Goal: Task Accomplishment & Management: Complete application form

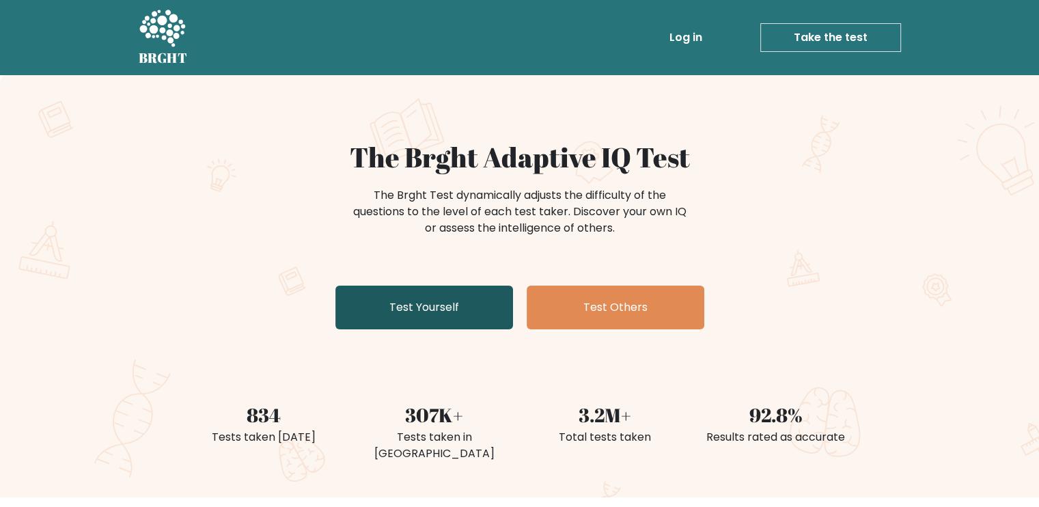
click at [467, 289] on link "Test Yourself" at bounding box center [424, 308] width 178 height 44
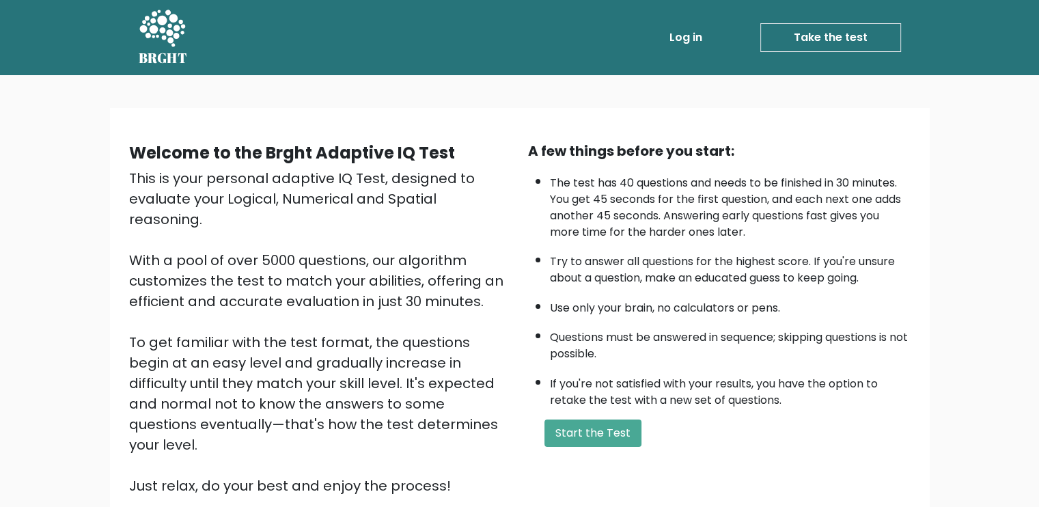
click at [48, 304] on div "Welcome to the Brght Adaptive IQ Test This is your personal adaptive IQ Test, d…" at bounding box center [519, 329] width 1039 height 508
click at [74, 275] on div "Welcome to the Brght Adaptive IQ Test This is your personal adaptive IQ Test, d…" at bounding box center [519, 329] width 1039 height 508
click at [594, 419] on button "Start the Test" at bounding box center [592, 432] width 97 height 27
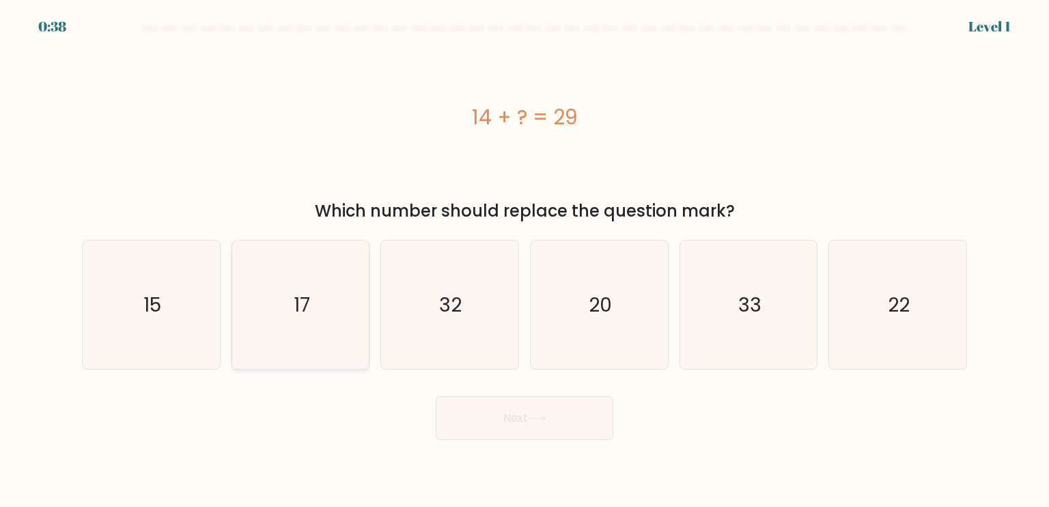
click at [341, 295] on icon "17" at bounding box center [300, 304] width 128 height 128
click at [525, 260] on input "b. 17" at bounding box center [525, 256] width 1 height 7
radio input "true"
click at [181, 278] on icon "15" at bounding box center [151, 304] width 128 height 128
click at [525, 260] on input "a. 15" at bounding box center [525, 256] width 1 height 7
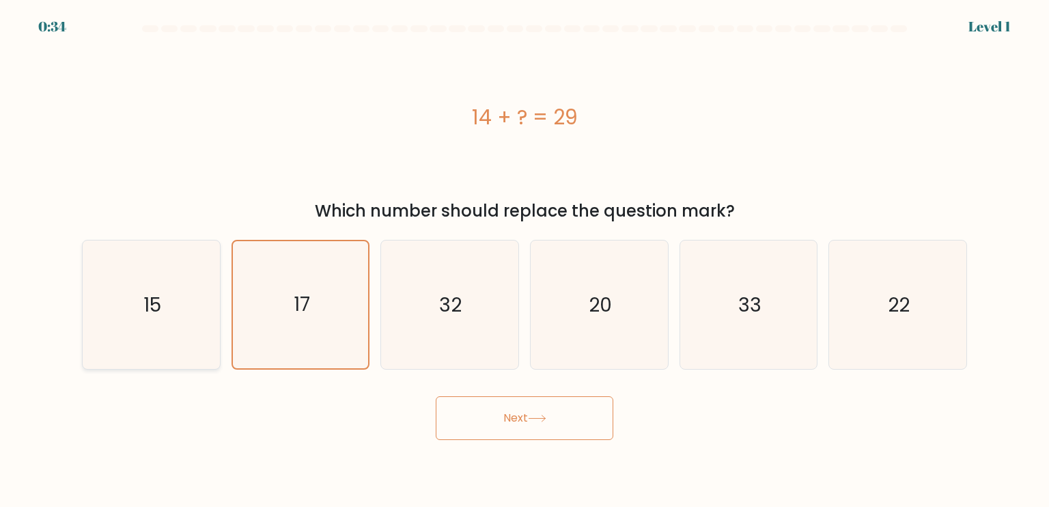
radio input "true"
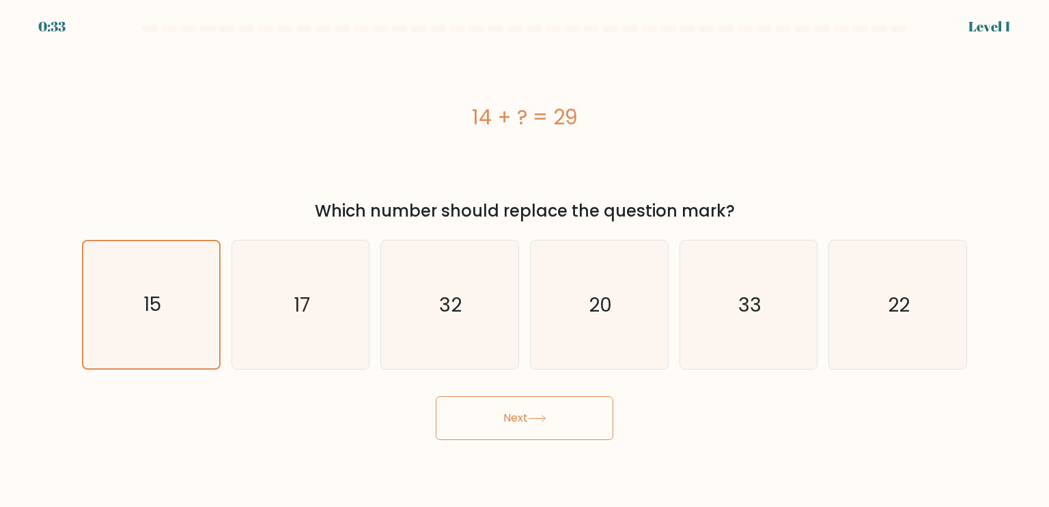
click at [499, 412] on button "Next" at bounding box center [525, 418] width 178 height 44
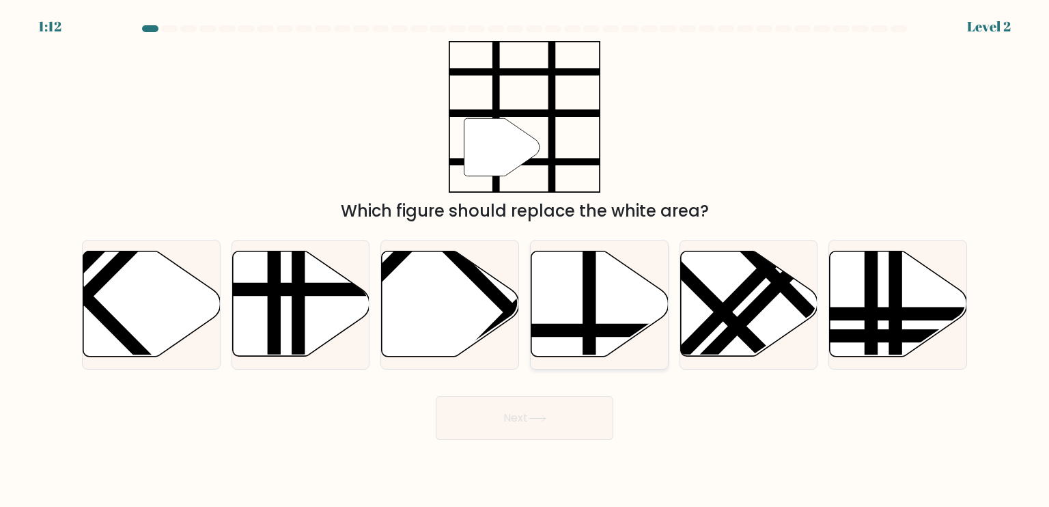
click at [571, 297] on icon at bounding box center [599, 303] width 137 height 105
click at [525, 260] on input "d." at bounding box center [525, 256] width 1 height 7
radio input "true"
click at [570, 407] on button "Next" at bounding box center [525, 418] width 178 height 44
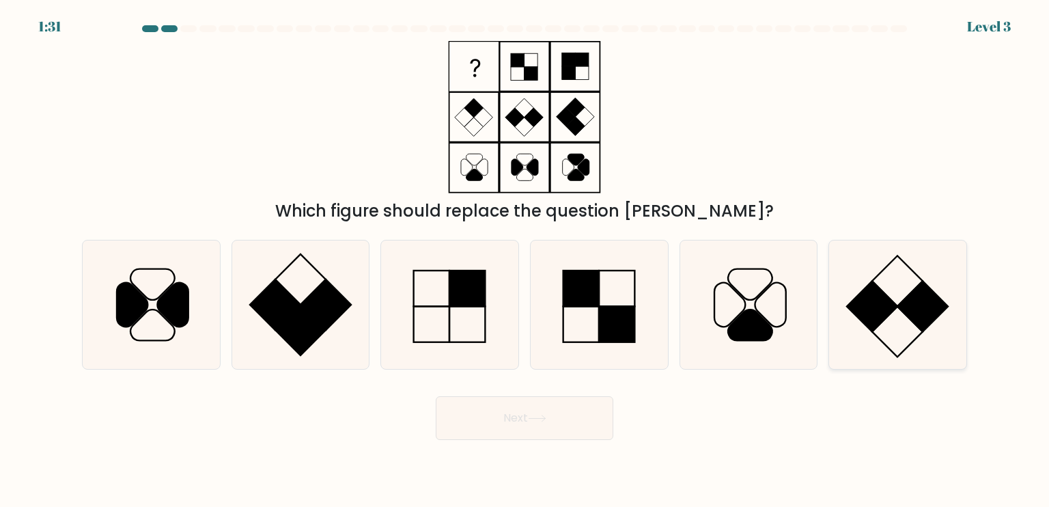
click at [858, 313] on rect at bounding box center [872, 306] width 51 height 51
click at [525, 260] on input "f." at bounding box center [525, 256] width 1 height 7
radio input "true"
click at [434, 292] on icon at bounding box center [449, 304] width 128 height 128
click at [525, 260] on input "c." at bounding box center [525, 256] width 1 height 7
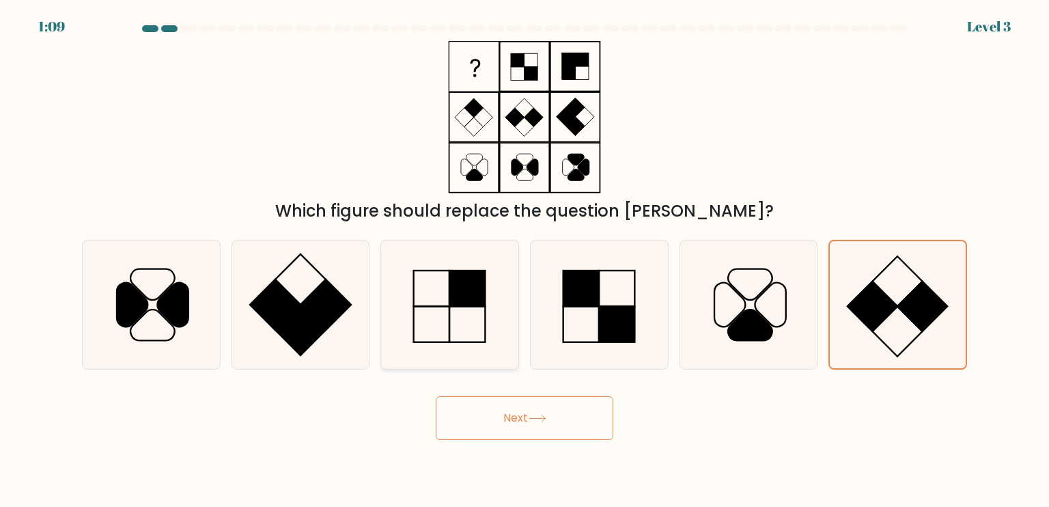
radio input "true"
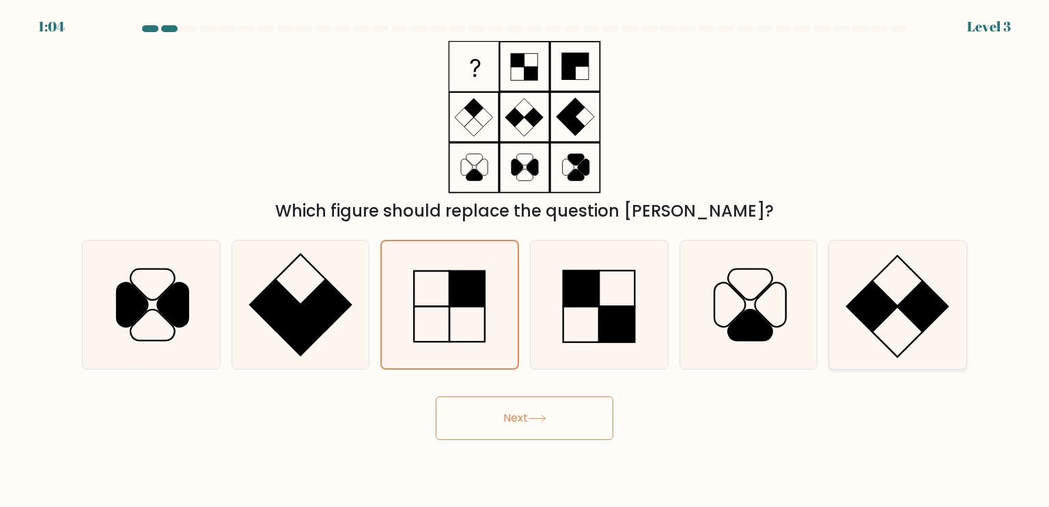
click at [854, 298] on rect at bounding box center [872, 306] width 51 height 51
click at [525, 260] on input "f." at bounding box center [525, 256] width 1 height 7
radio input "true"
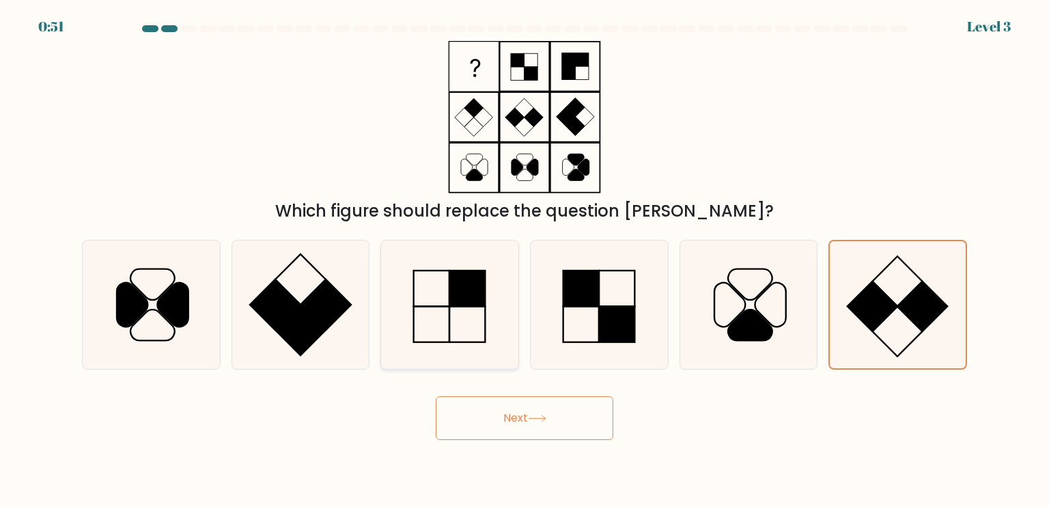
click at [448, 319] on icon at bounding box center [449, 304] width 128 height 128
click at [525, 260] on input "c." at bounding box center [525, 256] width 1 height 7
radio input "true"
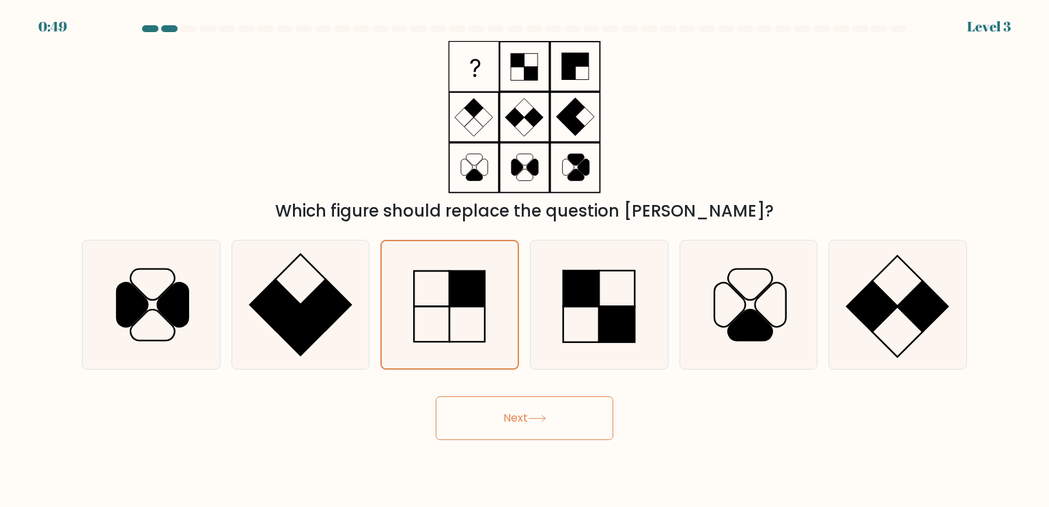
click at [541, 420] on icon at bounding box center [537, 419] width 18 height 8
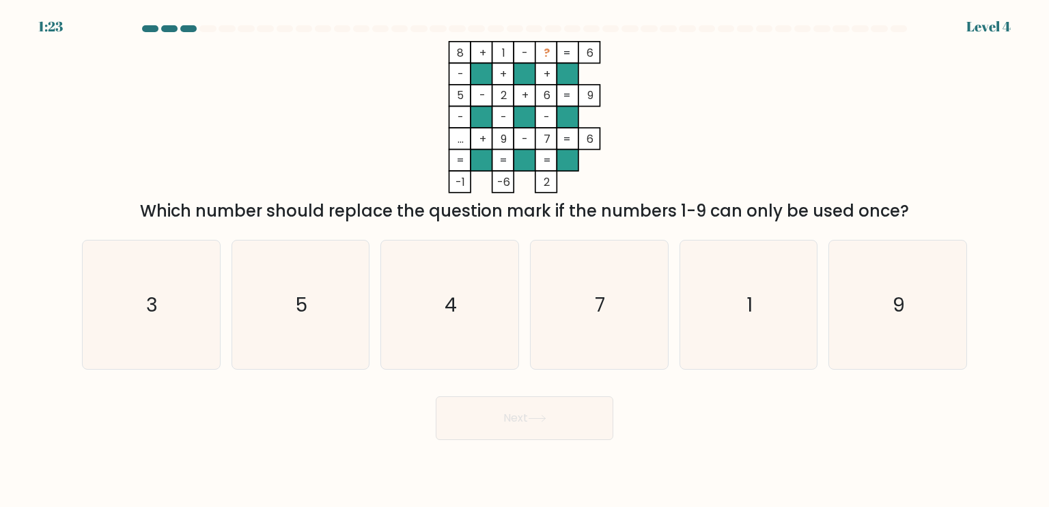
click at [710, 201] on div "Which number should replace the question mark if the numbers 1-9 can only be us…" at bounding box center [524, 211] width 869 height 25
click at [180, 311] on icon "3" at bounding box center [151, 304] width 128 height 128
click at [525, 260] on input "a. 3" at bounding box center [525, 256] width 1 height 7
radio input "true"
click at [476, 431] on button "Next" at bounding box center [525, 418] width 178 height 44
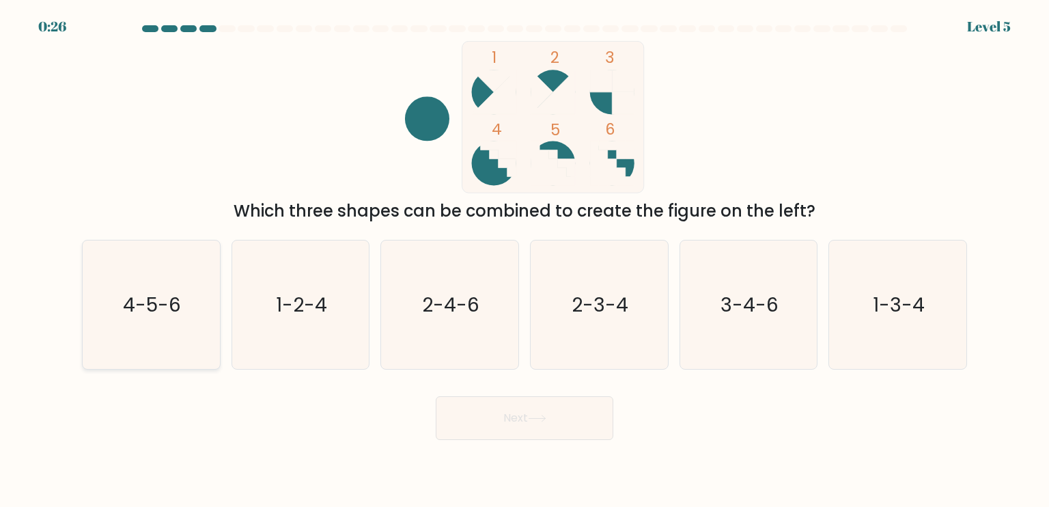
click at [200, 309] on icon "4-5-6" at bounding box center [151, 304] width 128 height 128
click at [525, 260] on input "a. 4-5-6" at bounding box center [525, 256] width 1 height 7
radio input "true"
click at [537, 420] on icon at bounding box center [537, 419] width 18 height 8
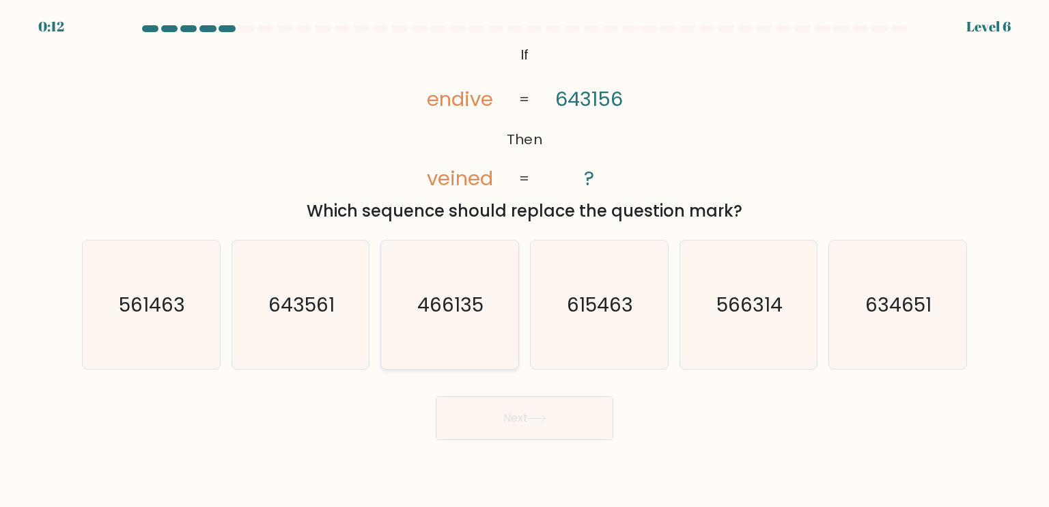
click at [423, 341] on icon "466135" at bounding box center [449, 304] width 128 height 128
click at [525, 260] on input "c. 466135" at bounding box center [525, 256] width 1 height 7
radio input "true"
click at [548, 410] on button "Next" at bounding box center [525, 418] width 178 height 44
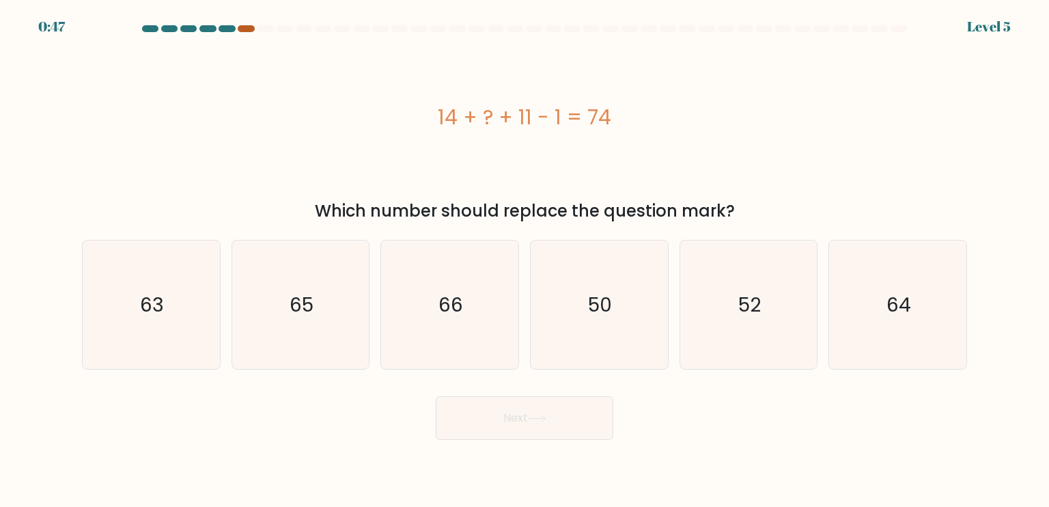
click at [242, 29] on div at bounding box center [246, 28] width 16 height 7
click at [615, 264] on icon "50" at bounding box center [599, 304] width 128 height 128
click at [525, 260] on input "d. 50" at bounding box center [525, 256] width 1 height 7
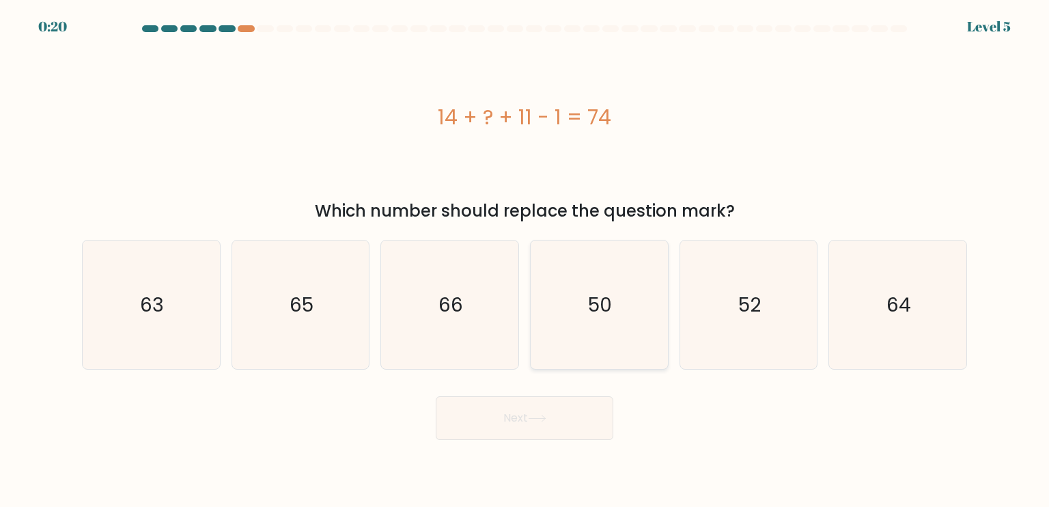
radio input "true"
click at [490, 406] on button "Next" at bounding box center [525, 418] width 178 height 44
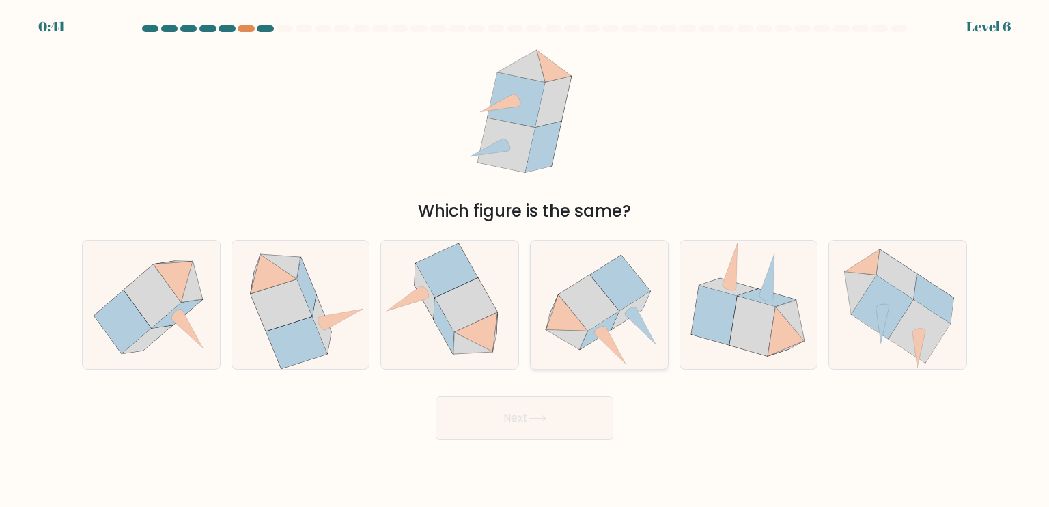
click at [600, 323] on icon at bounding box center [600, 330] width 39 height 38
click at [525, 260] on input "d." at bounding box center [525, 256] width 1 height 7
radio input "true"
click at [559, 421] on button "Next" at bounding box center [525, 418] width 178 height 44
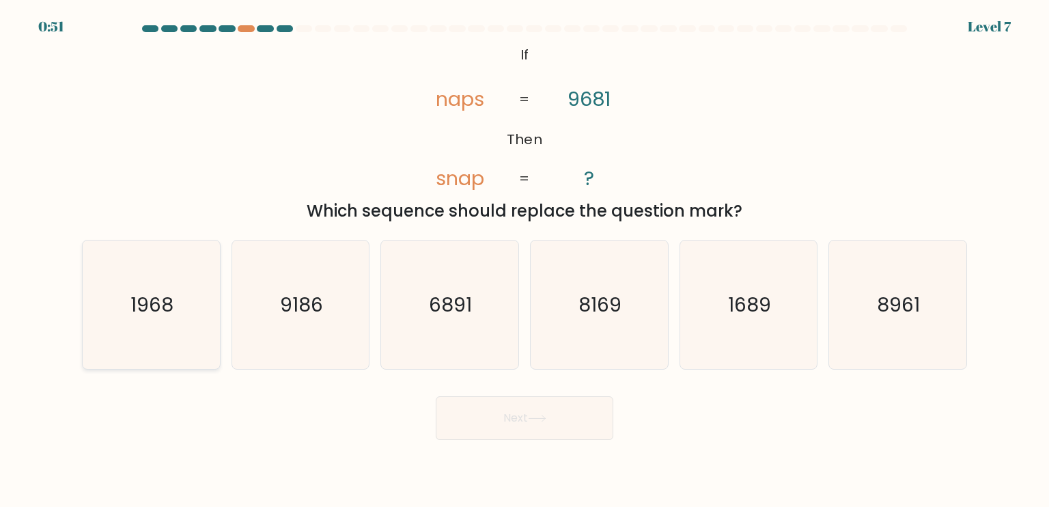
click at [218, 311] on div "1968" at bounding box center [151, 305] width 139 height 130
click at [525, 260] on input "a. 1968" at bounding box center [525, 256] width 1 height 7
radio input "true"
click at [543, 404] on button "Next" at bounding box center [525, 418] width 178 height 44
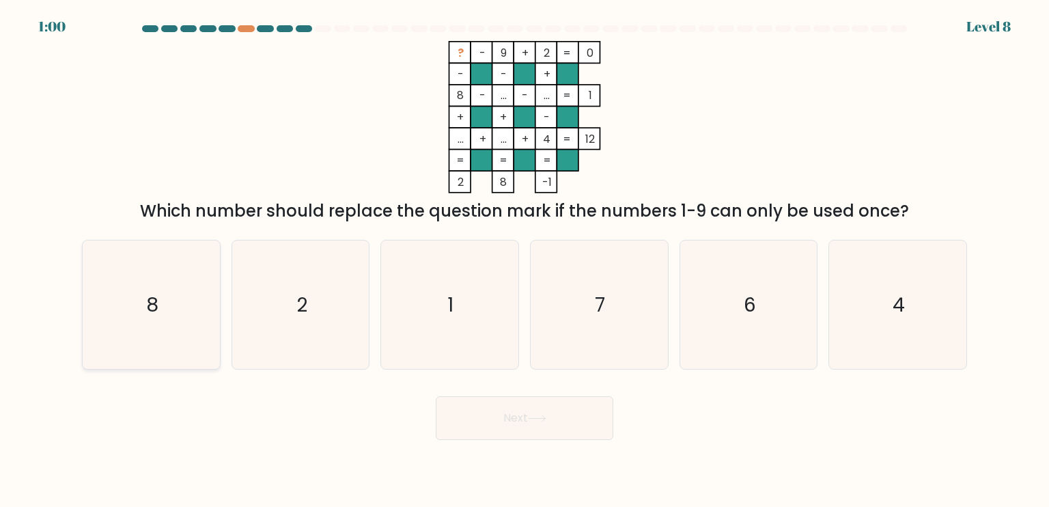
click at [188, 273] on icon "8" at bounding box center [151, 304] width 128 height 128
click at [525, 260] on input "a. 8" at bounding box center [525, 256] width 1 height 7
radio input "true"
click at [600, 293] on text "7" at bounding box center [601, 303] width 10 height 27
click at [525, 260] on input "d. 7" at bounding box center [525, 256] width 1 height 7
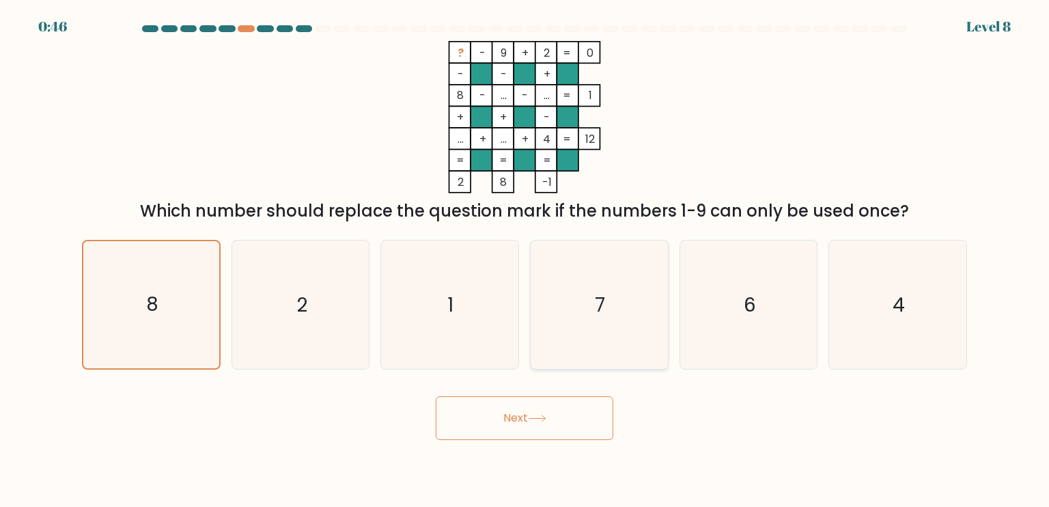
radio input "true"
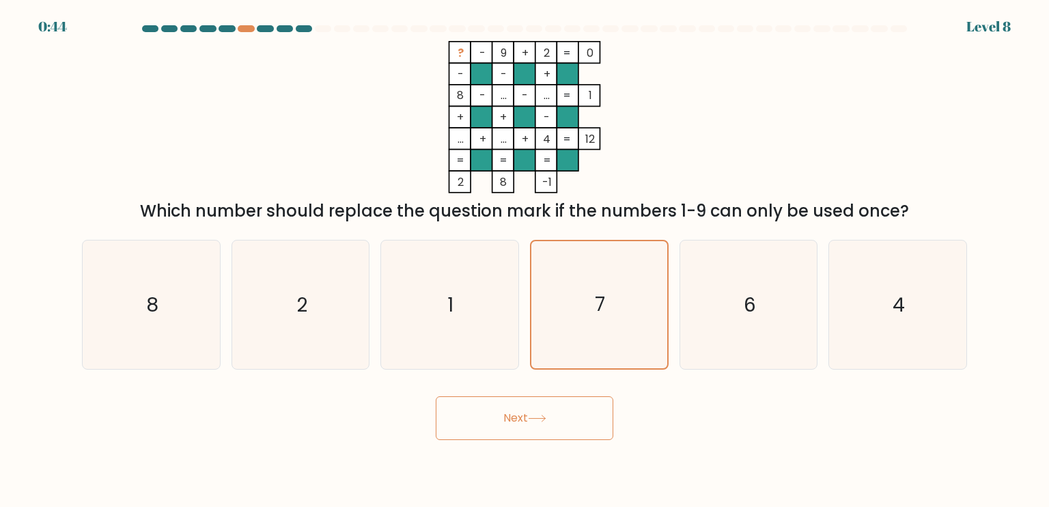
click at [536, 410] on button "Next" at bounding box center [525, 418] width 178 height 44
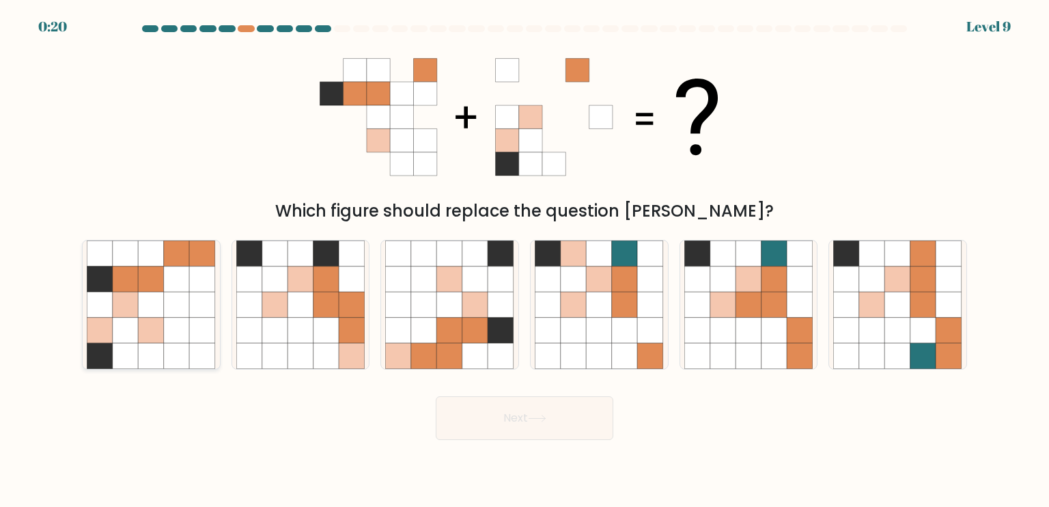
click at [186, 262] on icon at bounding box center [177, 253] width 26 height 26
click at [525, 260] on input "a." at bounding box center [525, 256] width 1 height 7
radio input "true"
click at [533, 420] on icon at bounding box center [537, 419] width 18 height 8
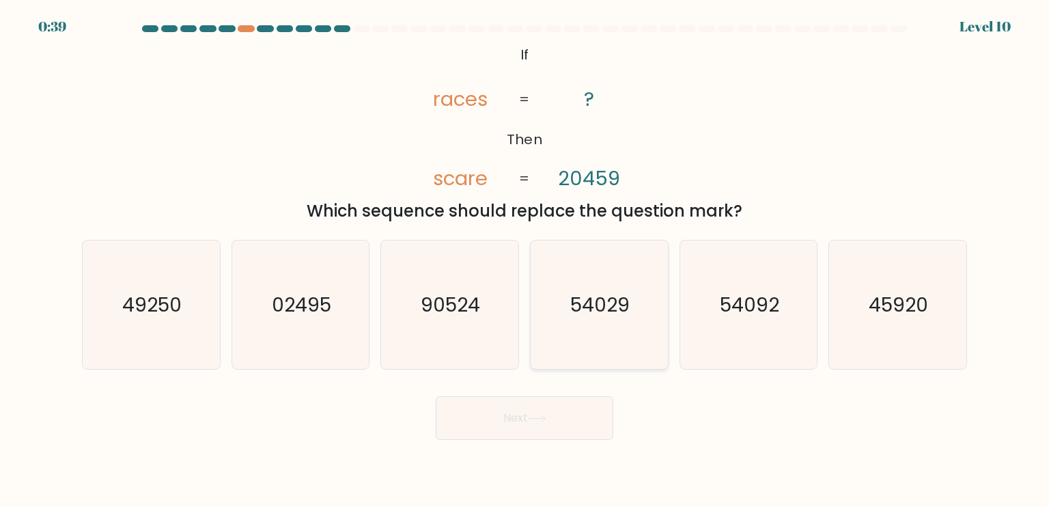
click at [624, 290] on icon "54029" at bounding box center [599, 304] width 128 height 128
click at [525, 260] on input "d. 54029" at bounding box center [525, 256] width 1 height 7
radio input "true"
click at [712, 339] on icon "54092" at bounding box center [748, 304] width 128 height 128
click at [525, 260] on input "e. 54092" at bounding box center [525, 256] width 1 height 7
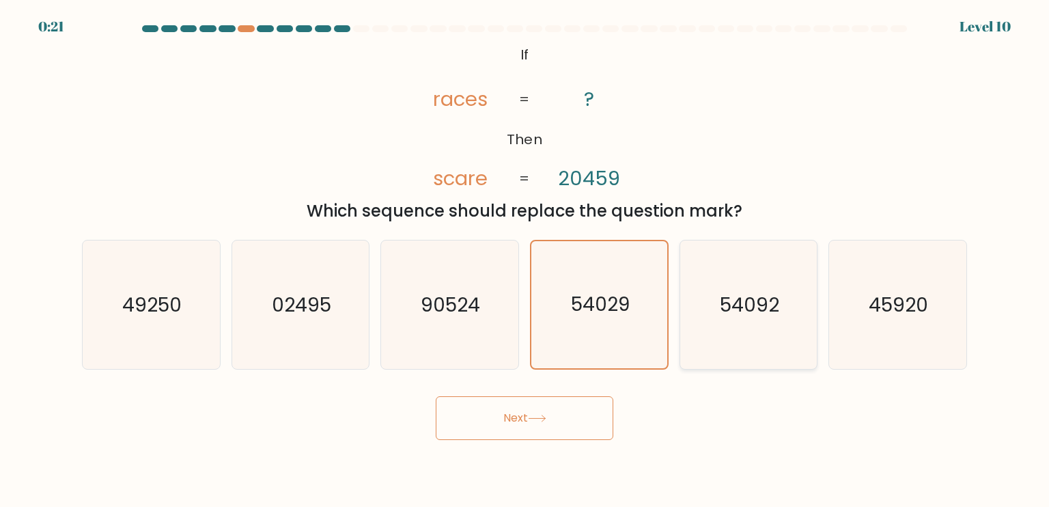
radio input "true"
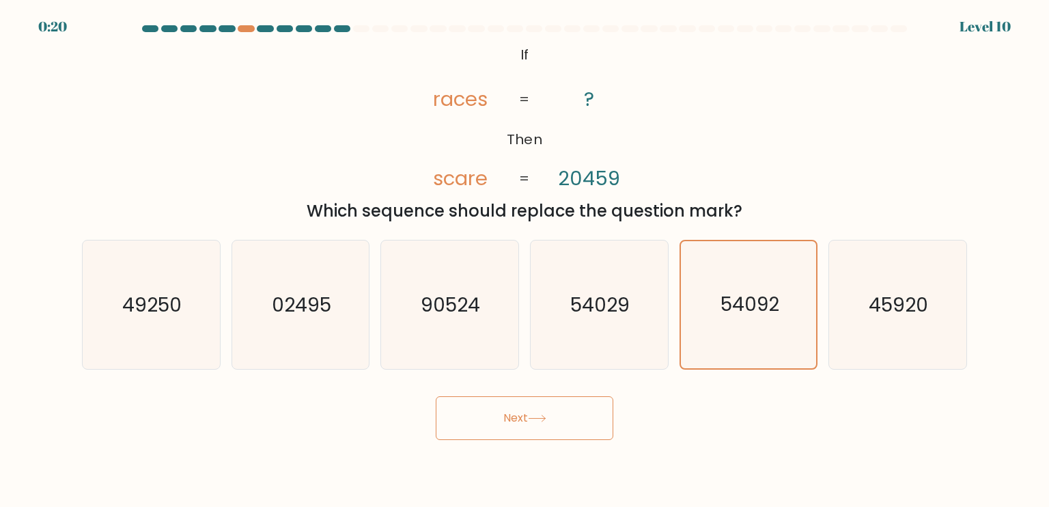
click at [533, 426] on button "Next" at bounding box center [525, 418] width 178 height 44
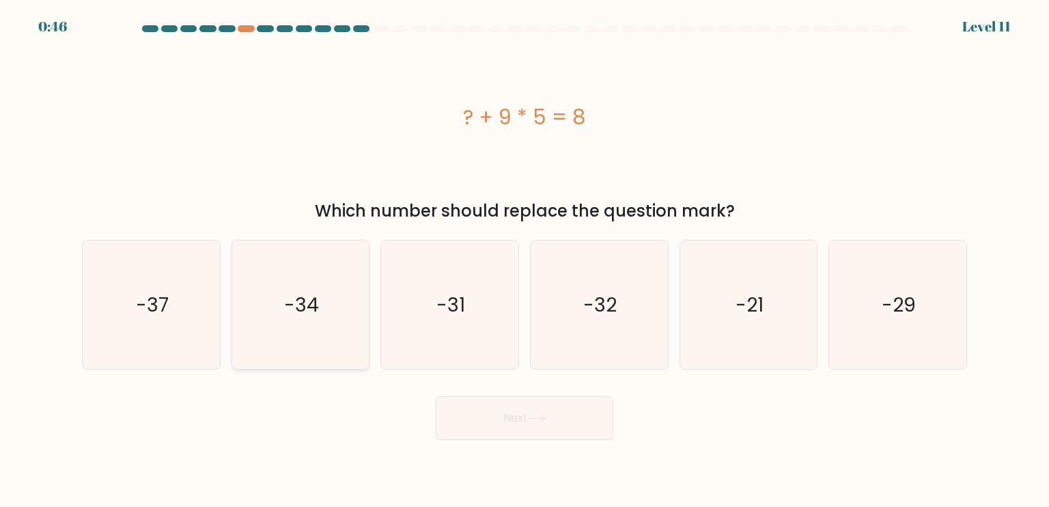
click at [354, 295] on icon "-34" at bounding box center [300, 304] width 128 height 128
click at [525, 260] on input "b. -34" at bounding box center [525, 256] width 1 height 7
radio input "true"
click at [186, 302] on icon "-37" at bounding box center [151, 304] width 128 height 128
click at [525, 260] on input "a. -37" at bounding box center [525, 256] width 1 height 7
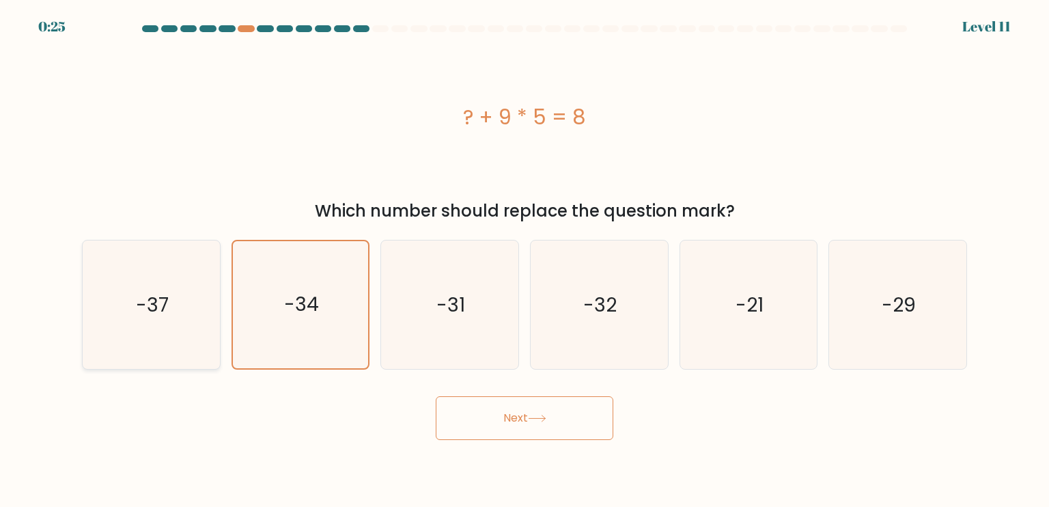
radio input "true"
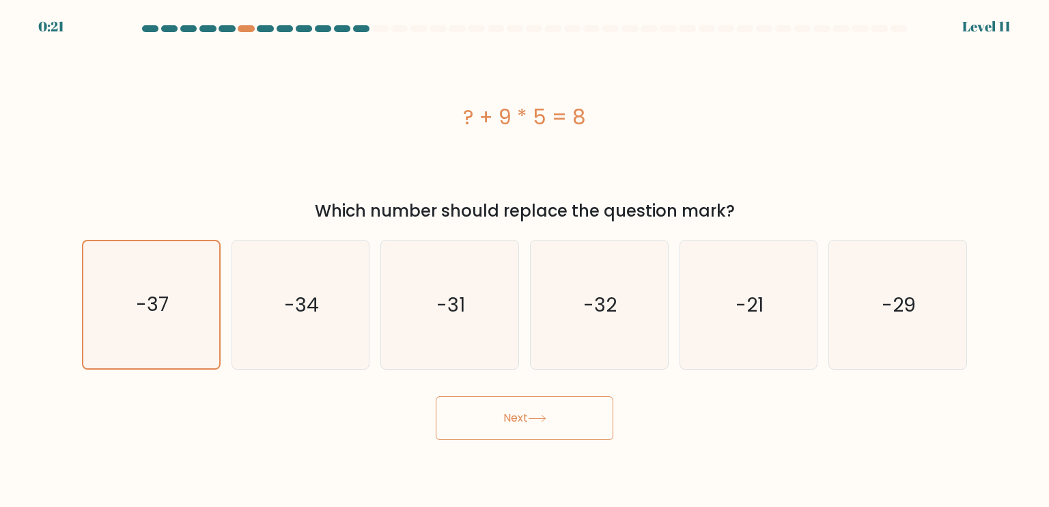
click at [555, 404] on button "Next" at bounding box center [525, 418] width 178 height 44
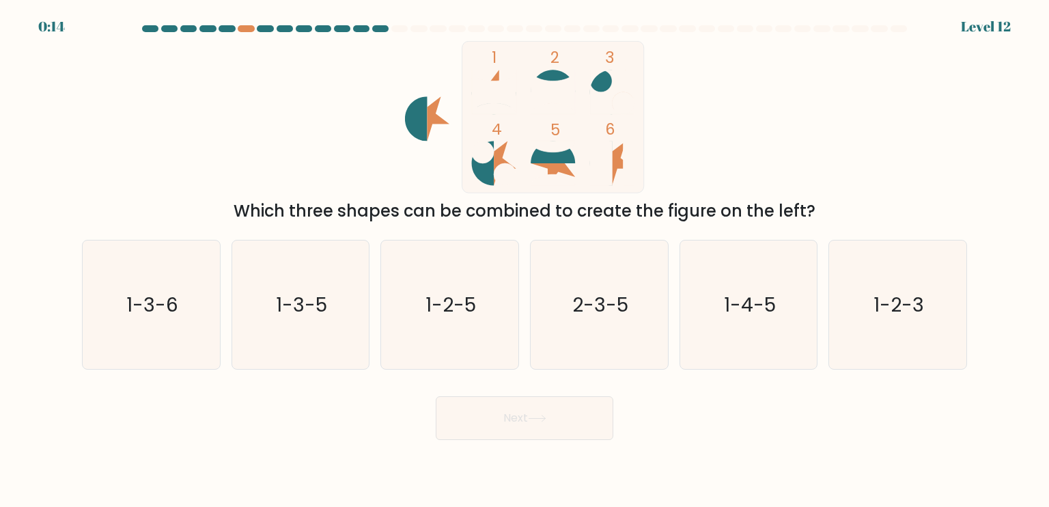
click at [537, 157] on icon at bounding box center [553, 152] width 44 height 23
click at [473, 292] on text "1-2-5" at bounding box center [451, 303] width 51 height 27
click at [525, 260] on input "c. 1-2-5" at bounding box center [525, 256] width 1 height 7
radio input "true"
click at [507, 410] on button "Next" at bounding box center [525, 418] width 178 height 44
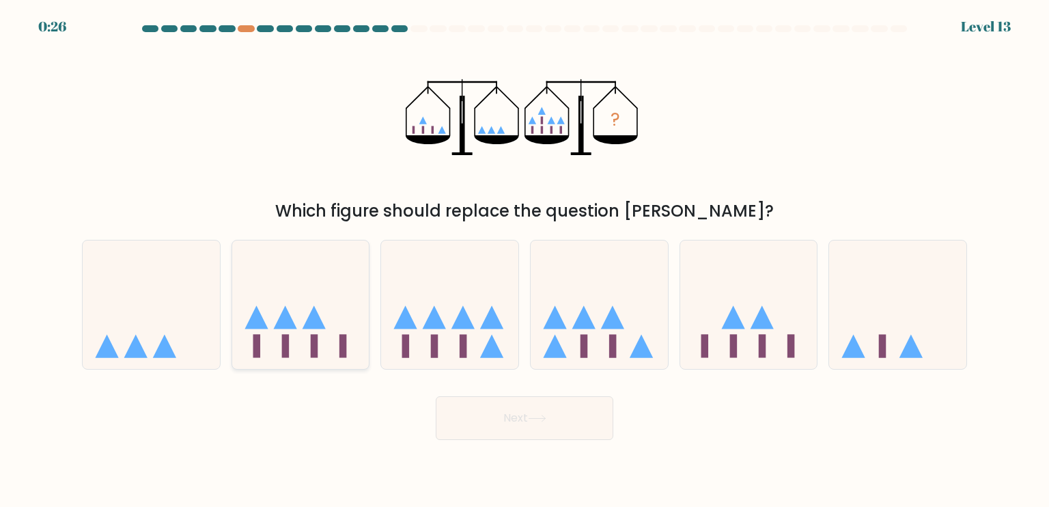
click at [253, 316] on icon at bounding box center [256, 316] width 23 height 23
click at [525, 260] on input "b." at bounding box center [525, 256] width 1 height 7
radio input "true"
click at [555, 423] on button "Next" at bounding box center [525, 418] width 178 height 44
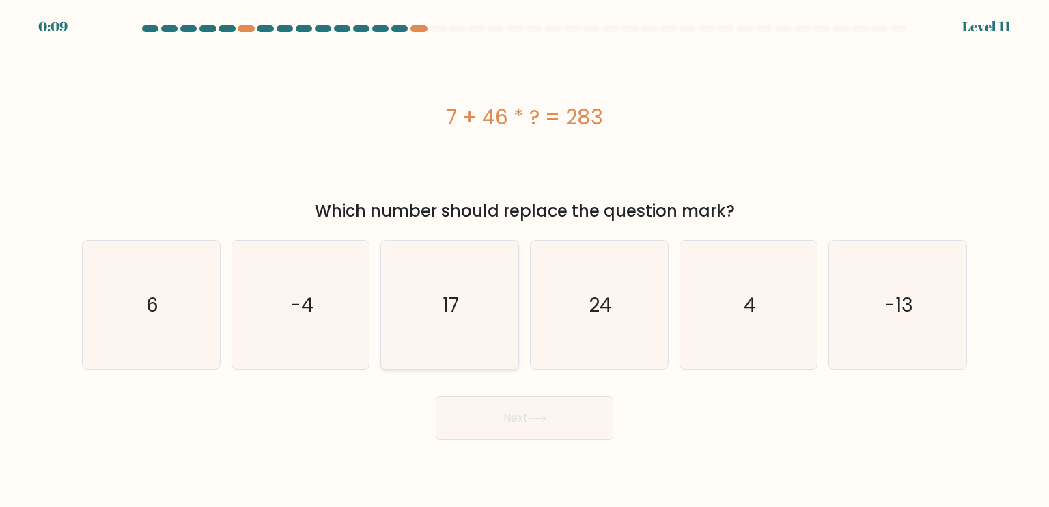
click at [482, 293] on icon "17" at bounding box center [449, 304] width 128 height 128
click at [525, 260] on input "c. 17" at bounding box center [525, 256] width 1 height 7
radio input "true"
click at [517, 434] on button "Next" at bounding box center [525, 418] width 178 height 44
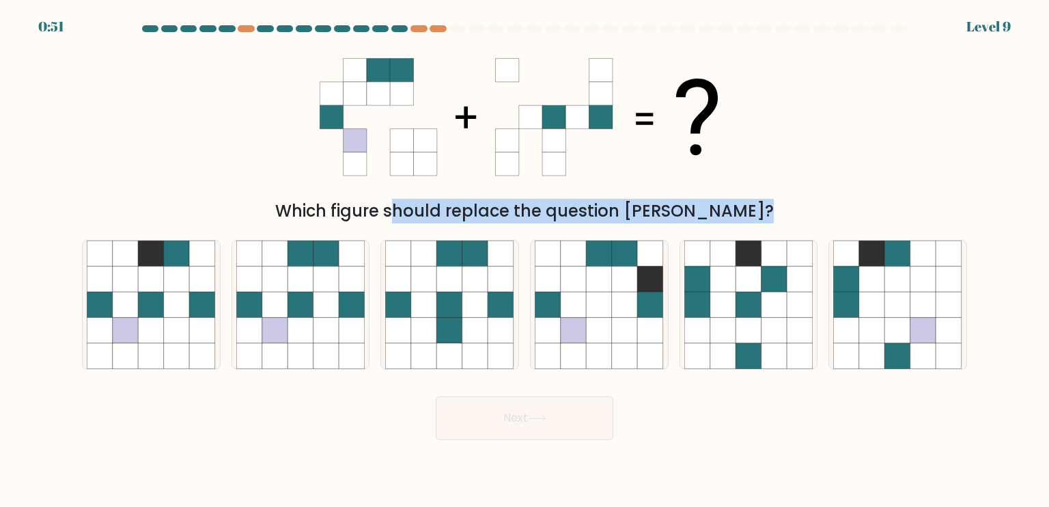
drag, startPoint x: 430, startPoint y: 251, endPoint x: 418, endPoint y: 180, distance: 72.1
click at [418, 180] on form at bounding box center [524, 232] width 1049 height 415
click at [227, 203] on div "Which figure should replace the question mark?" at bounding box center [524, 211] width 869 height 25
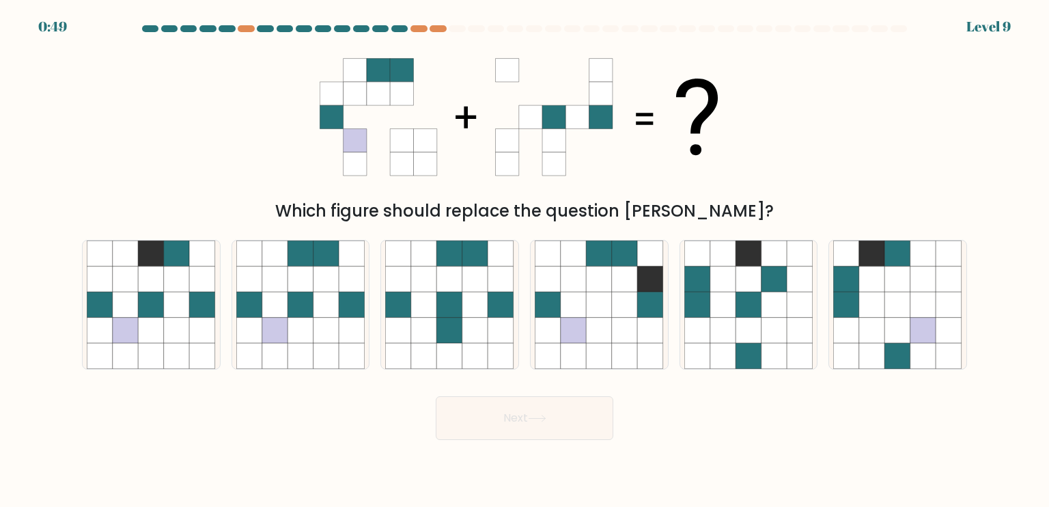
click at [385, 398] on div "Next" at bounding box center [525, 413] width 902 height 54
click at [298, 307] on icon at bounding box center [301, 305] width 26 height 26
click at [525, 260] on input "b." at bounding box center [525, 256] width 1 height 7
radio input "true"
click at [519, 417] on button "Next" at bounding box center [525, 418] width 178 height 44
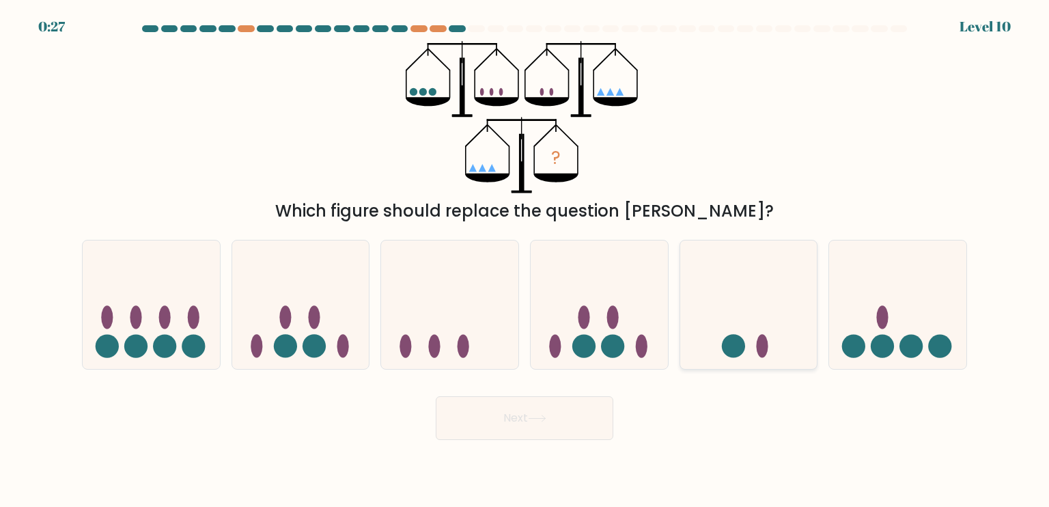
click at [755, 311] on icon at bounding box center [748, 304] width 137 height 113
click at [525, 260] on input "e." at bounding box center [525, 256] width 1 height 7
radio input "true"
click at [530, 404] on button "Next" at bounding box center [525, 418] width 178 height 44
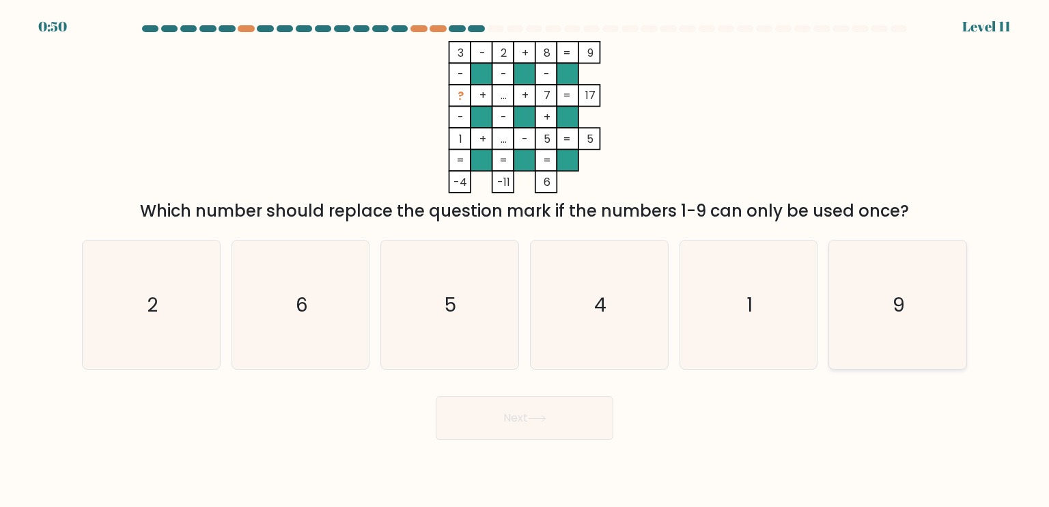
click at [923, 324] on icon "9" at bounding box center [897, 304] width 128 height 128
click at [525, 260] on input "f. 9" at bounding box center [525, 256] width 1 height 7
radio input "true"
click at [506, 393] on div "Next" at bounding box center [525, 413] width 902 height 54
click at [518, 422] on button "Next" at bounding box center [525, 418] width 178 height 44
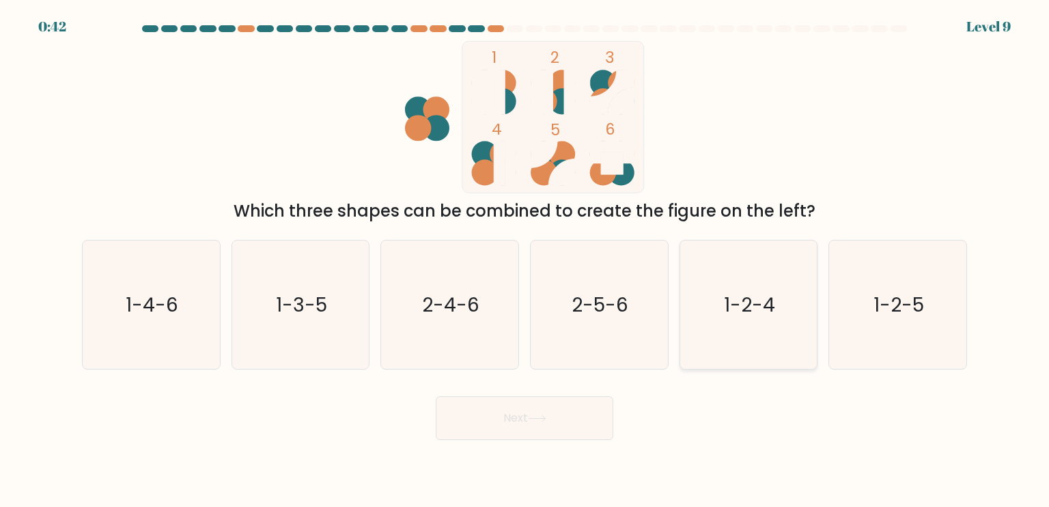
click at [772, 295] on text "1-2-4" at bounding box center [749, 303] width 51 height 27
click at [525, 260] on input "e. 1-2-4" at bounding box center [525, 256] width 1 height 7
radio input "true"
click at [548, 406] on button "Next" at bounding box center [525, 418] width 178 height 44
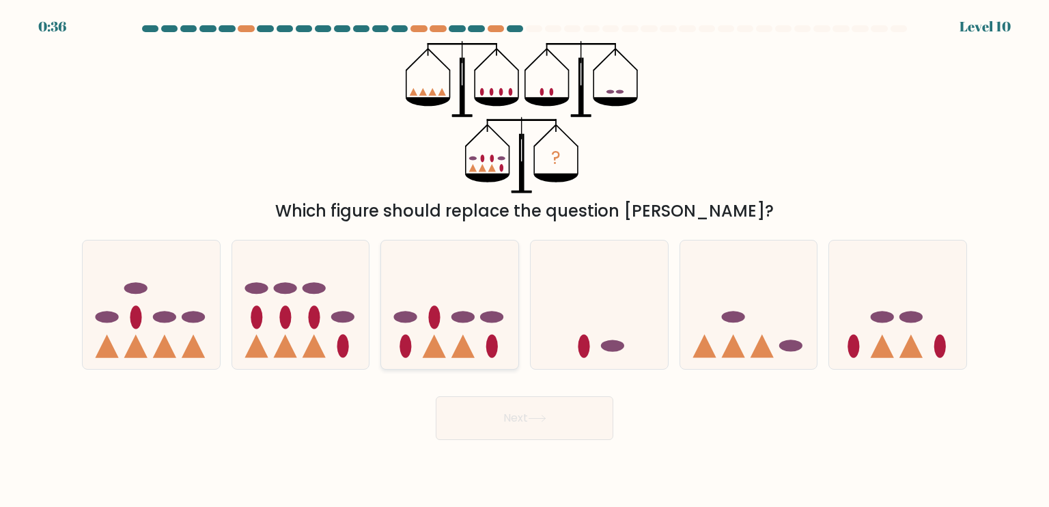
click at [437, 319] on ellipse at bounding box center [435, 316] width 12 height 23
click at [525, 260] on input "c." at bounding box center [525, 256] width 1 height 7
radio input "true"
click at [893, 316] on ellipse at bounding box center [882, 317] width 23 height 12
click at [525, 260] on input "f." at bounding box center [525, 256] width 1 height 7
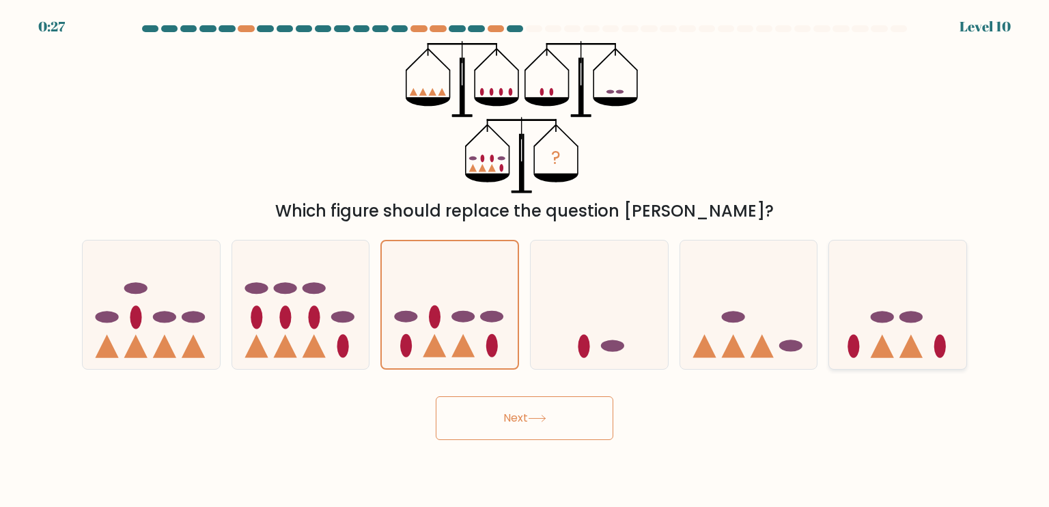
radio input "true"
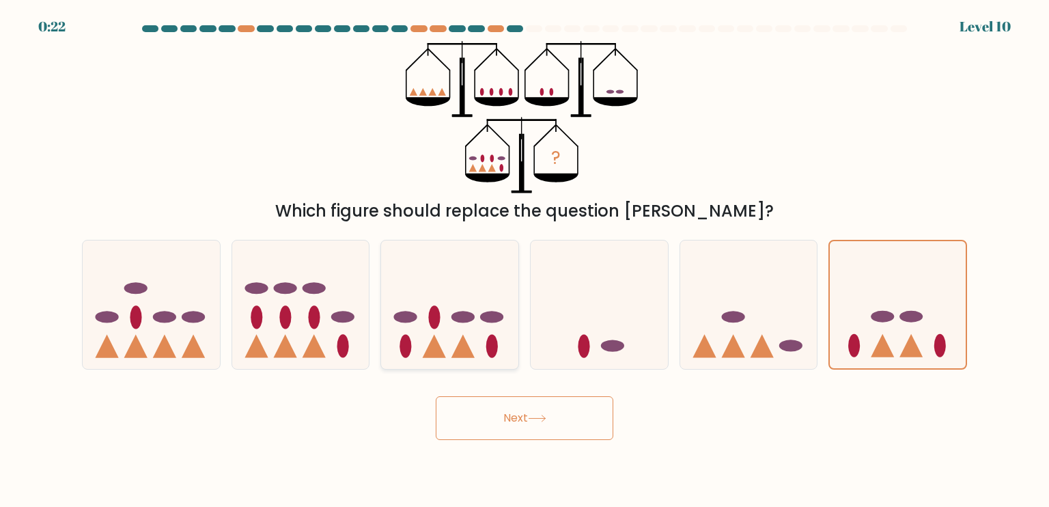
click at [423, 331] on icon at bounding box center [449, 304] width 137 height 113
click at [525, 260] on input "c." at bounding box center [525, 256] width 1 height 7
radio input "true"
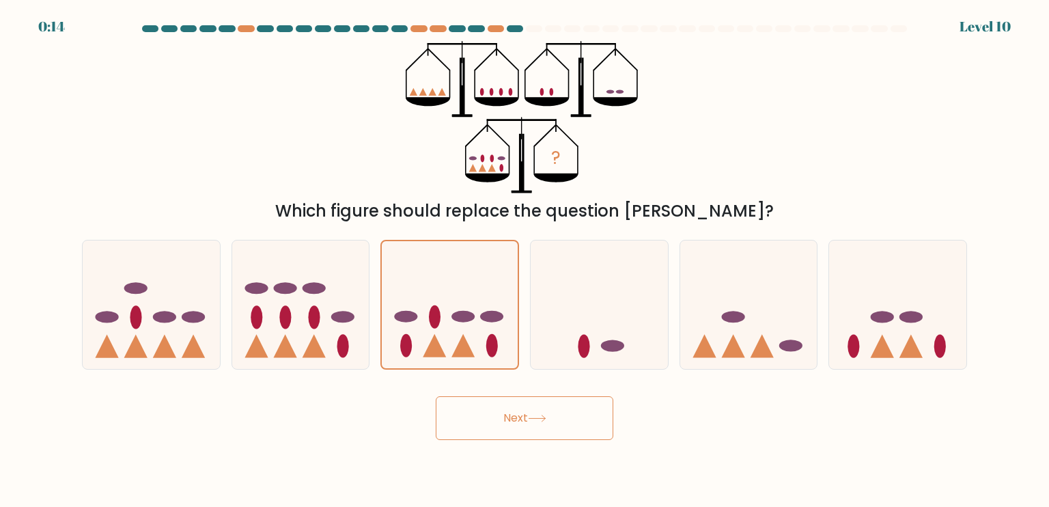
click at [553, 414] on button "Next" at bounding box center [525, 418] width 178 height 44
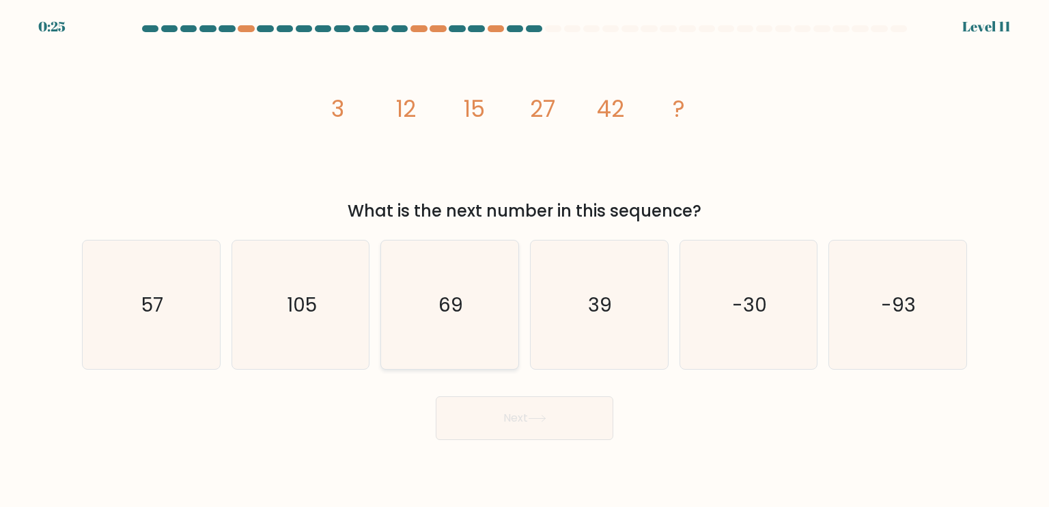
click at [387, 318] on icon "69" at bounding box center [449, 304] width 128 height 128
click at [525, 260] on input "c. 69" at bounding box center [525, 256] width 1 height 7
radio input "true"
click at [550, 418] on button "Next" at bounding box center [525, 418] width 178 height 44
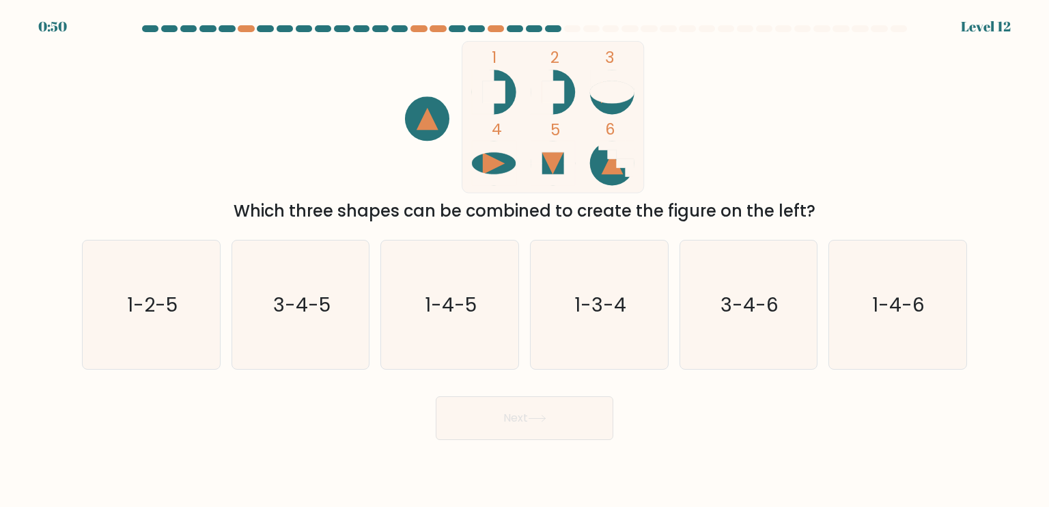
click at [566, 173] on icon at bounding box center [553, 174] width 44 height 23
click at [443, 138] on icon "1 2 3 4 5 6" at bounding box center [524, 117] width 367 height 152
click at [413, 170] on icon "1 2 3 4 5 6" at bounding box center [524, 117] width 367 height 152
click at [482, 209] on div "Which three shapes can be combined to create the figure on the left?" at bounding box center [524, 211] width 869 height 25
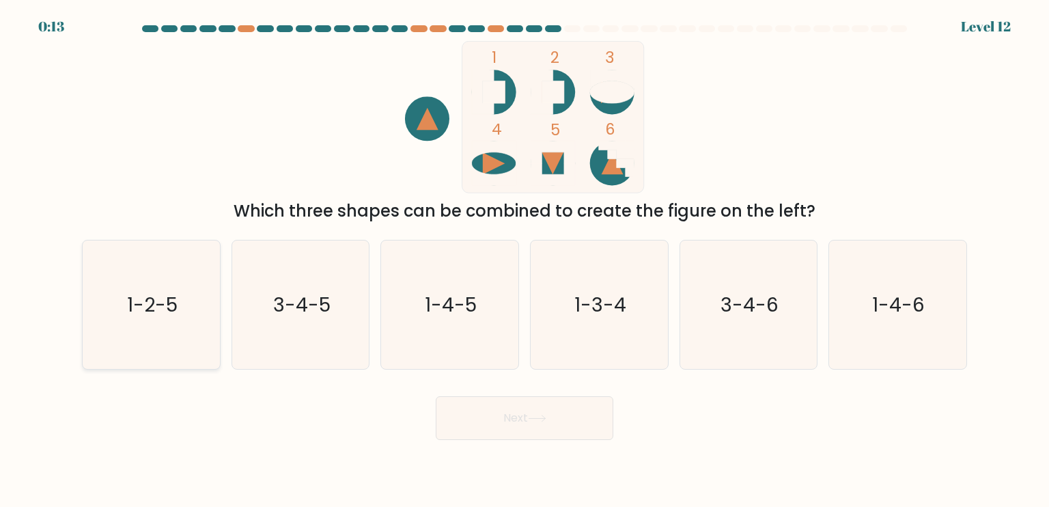
click at [176, 348] on icon "1-2-5" at bounding box center [151, 304] width 128 height 128
click at [525, 260] on input "a. 1-2-5" at bounding box center [525, 256] width 1 height 7
radio input "true"
click at [512, 421] on button "Next" at bounding box center [525, 418] width 178 height 44
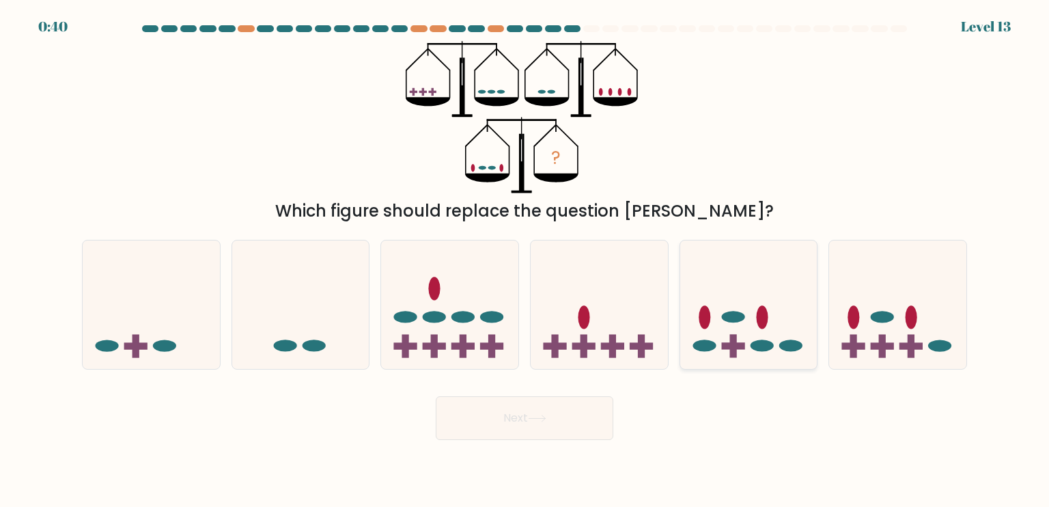
click at [747, 320] on icon at bounding box center [748, 304] width 137 height 113
click at [525, 260] on input "e." at bounding box center [525, 256] width 1 height 7
radio input "true"
click at [518, 423] on button "Next" at bounding box center [525, 418] width 178 height 44
click at [484, 411] on button "Next" at bounding box center [525, 418] width 178 height 44
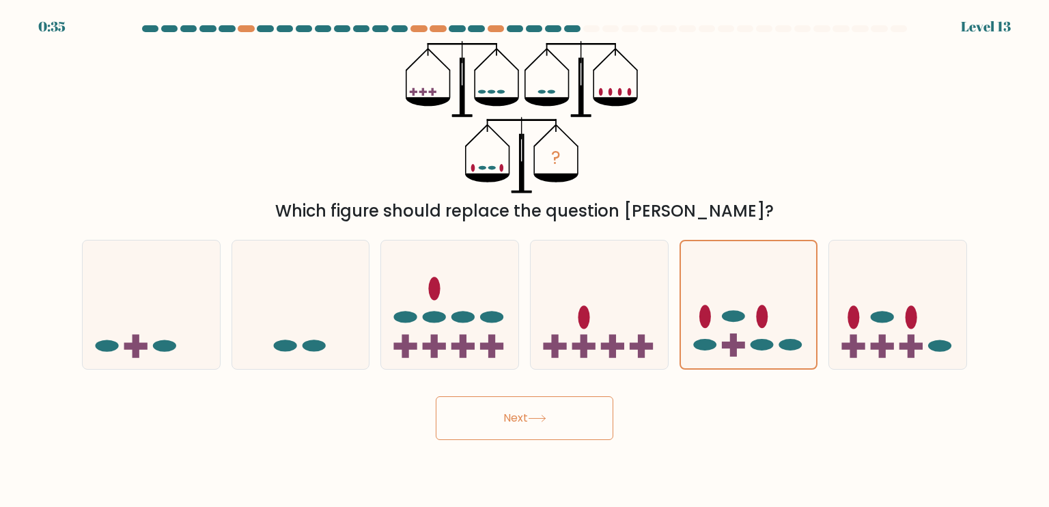
click at [484, 411] on button "Next" at bounding box center [525, 418] width 178 height 44
click at [520, 432] on button "Next" at bounding box center [525, 418] width 178 height 44
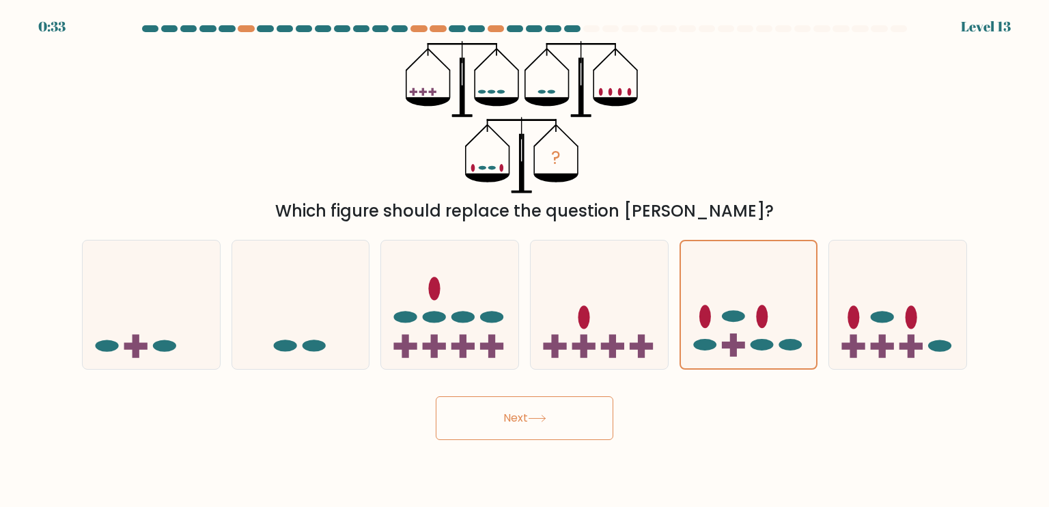
click at [520, 432] on button "Next" at bounding box center [525, 418] width 178 height 44
click at [576, 395] on div "Next" at bounding box center [525, 413] width 902 height 54
click at [579, 411] on button "Next" at bounding box center [525, 418] width 178 height 44
click at [557, 412] on button "Next" at bounding box center [525, 418] width 178 height 44
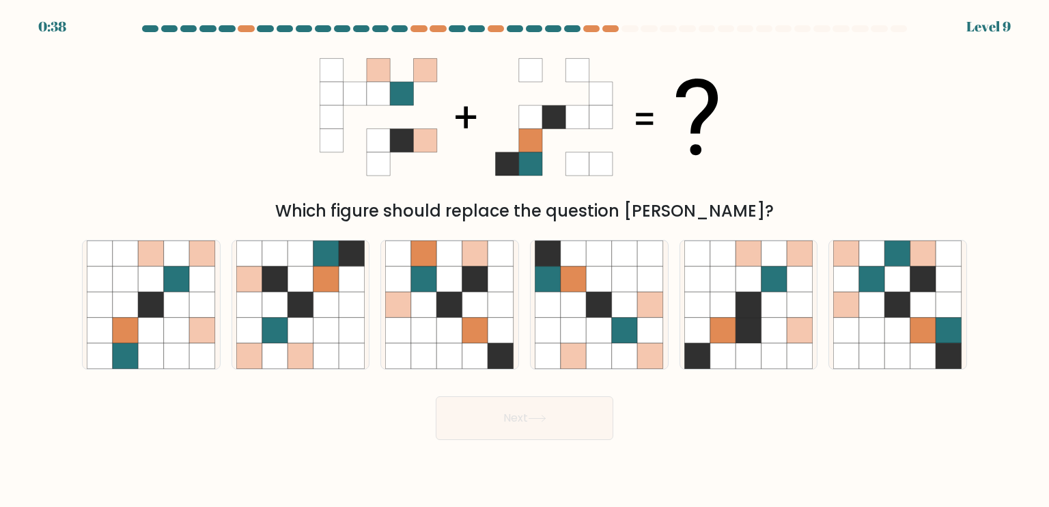
click at [576, 133] on icon at bounding box center [577, 139] width 23 height 23
click at [630, 344] on icon at bounding box center [625, 356] width 26 height 26
click at [525, 260] on input "d." at bounding box center [525, 256] width 1 height 7
radio input "true"
click at [570, 404] on button "Next" at bounding box center [525, 418] width 178 height 44
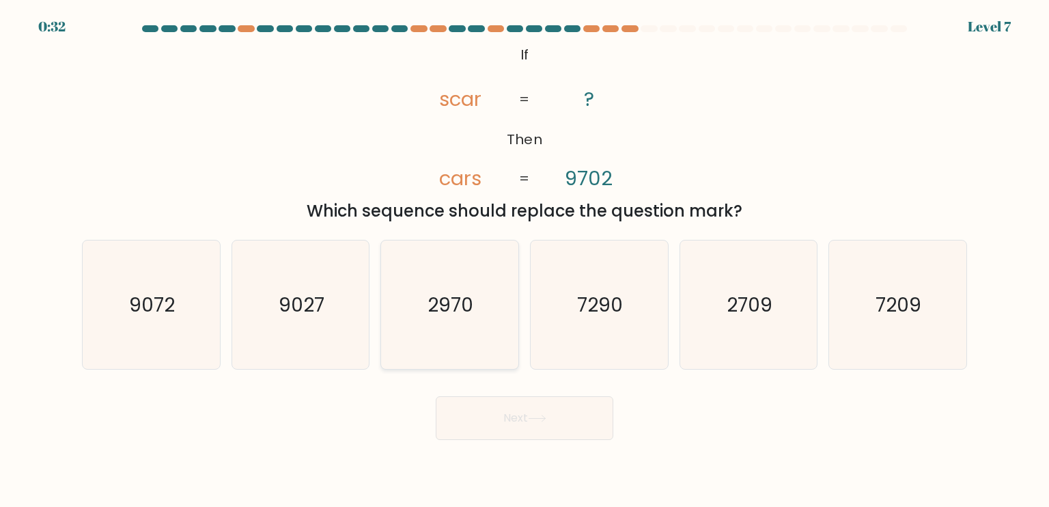
click at [438, 278] on icon "2970" at bounding box center [449, 304] width 128 height 128
click at [525, 260] on input "c. 2970" at bounding box center [525, 256] width 1 height 7
radio input "true"
click at [509, 432] on button "Next" at bounding box center [525, 418] width 178 height 44
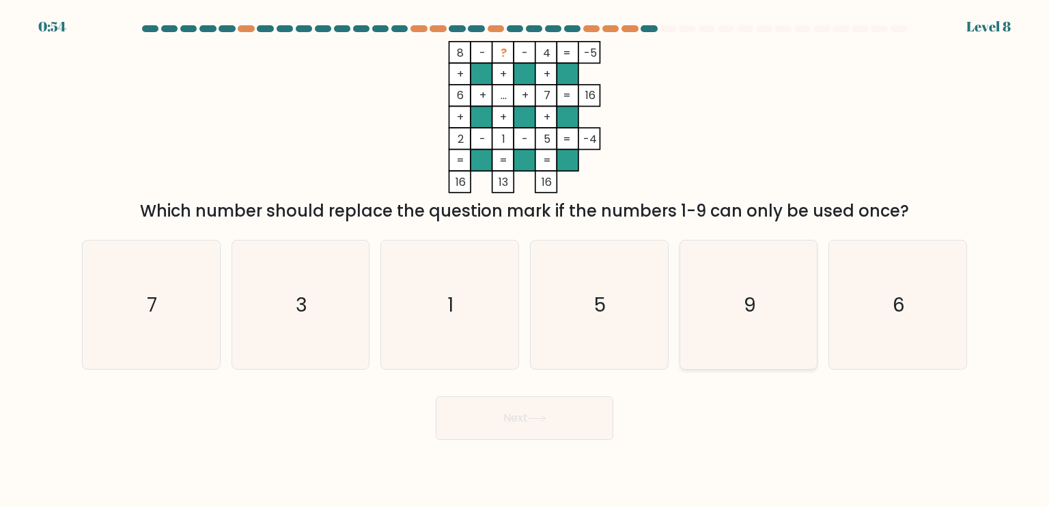
click at [723, 322] on icon "9" at bounding box center [748, 304] width 128 height 128
click at [525, 260] on input "e. 9" at bounding box center [525, 256] width 1 height 7
radio input "true"
click at [556, 417] on button "Next" at bounding box center [525, 418] width 178 height 44
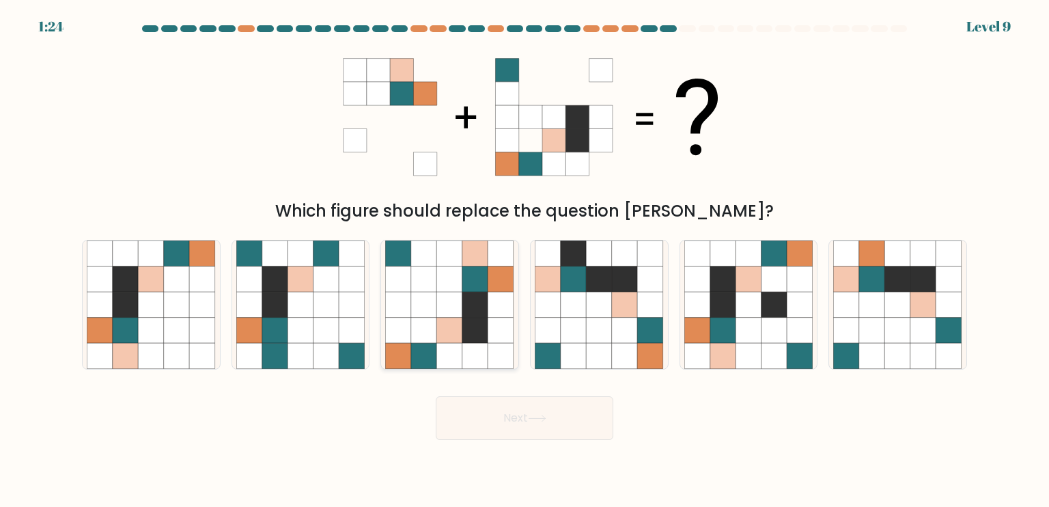
click at [402, 286] on icon at bounding box center [399, 279] width 26 height 26
click at [525, 260] on input "c." at bounding box center [525, 256] width 1 height 7
radio input "true"
click at [473, 409] on button "Next" at bounding box center [525, 418] width 178 height 44
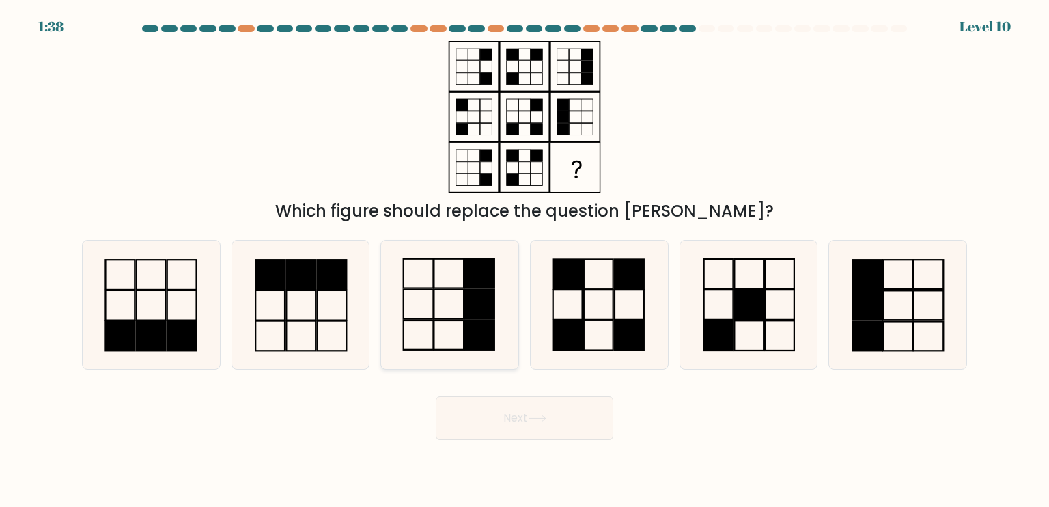
click at [451, 296] on icon at bounding box center [449, 304] width 128 height 128
click at [525, 260] on input "c." at bounding box center [525, 256] width 1 height 7
radio input "true"
click at [575, 408] on button "Next" at bounding box center [525, 418] width 178 height 44
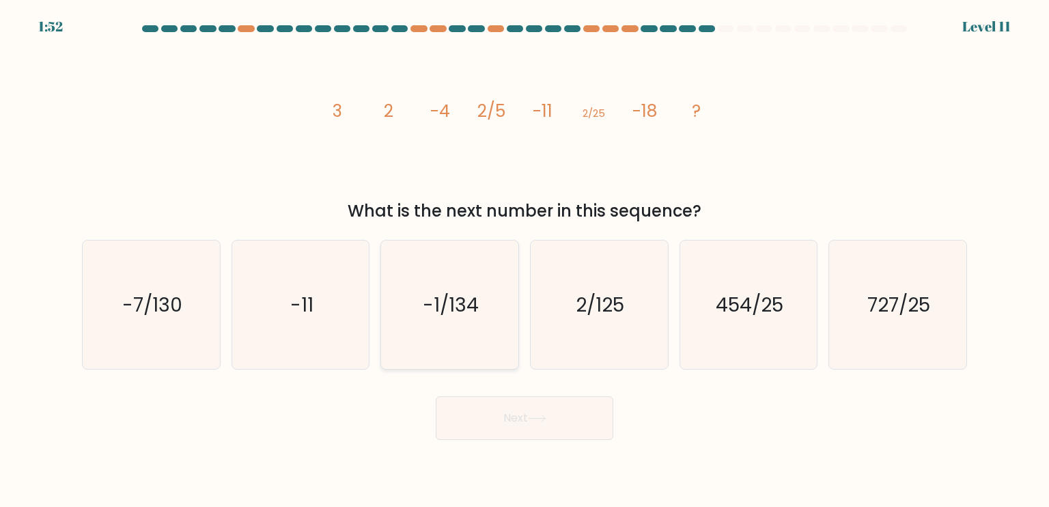
click at [443, 301] on text "-1/134" at bounding box center [451, 303] width 56 height 27
click at [525, 260] on input "c. -1/134" at bounding box center [525, 256] width 1 height 7
radio input "true"
click at [485, 417] on button "Next" at bounding box center [525, 418] width 178 height 44
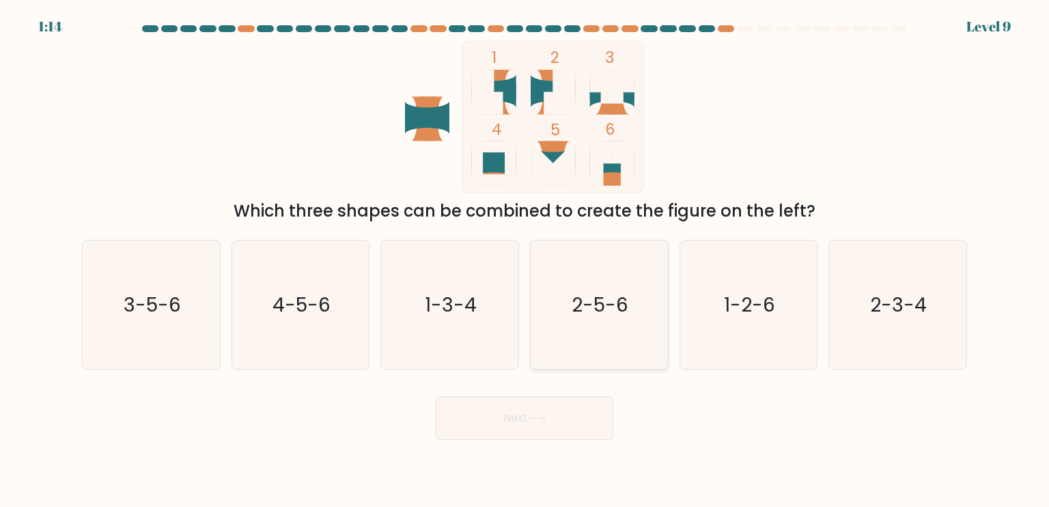
click at [591, 307] on text "2-5-6" at bounding box center [600, 303] width 57 height 27
click at [525, 260] on input "d. 2-5-6" at bounding box center [525, 256] width 1 height 7
radio input "true"
click at [503, 432] on button "Next" at bounding box center [525, 418] width 178 height 44
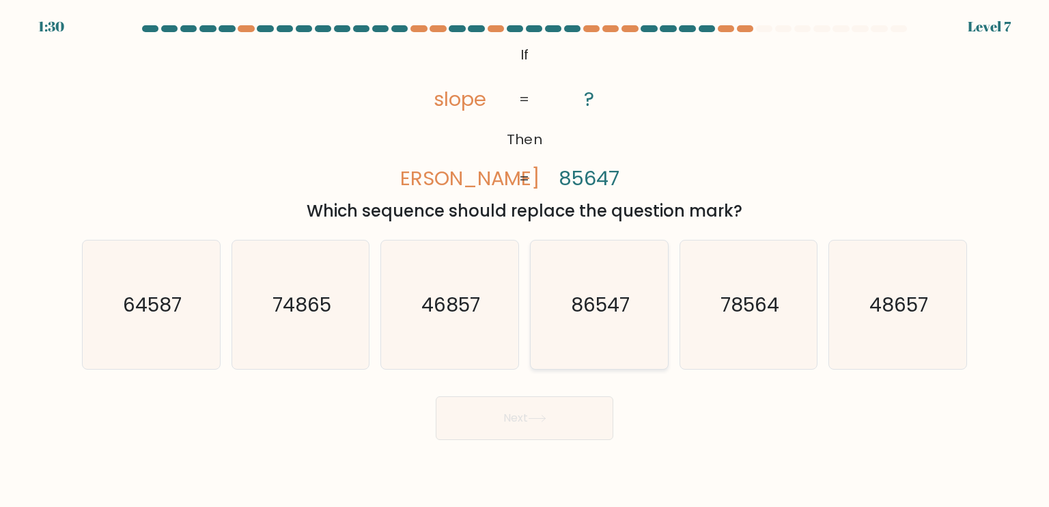
click at [631, 324] on icon "86547" at bounding box center [599, 304] width 128 height 128
click at [525, 260] on input "d. 86547" at bounding box center [525, 256] width 1 height 7
radio input "true"
click at [548, 410] on button "Next" at bounding box center [525, 418] width 178 height 44
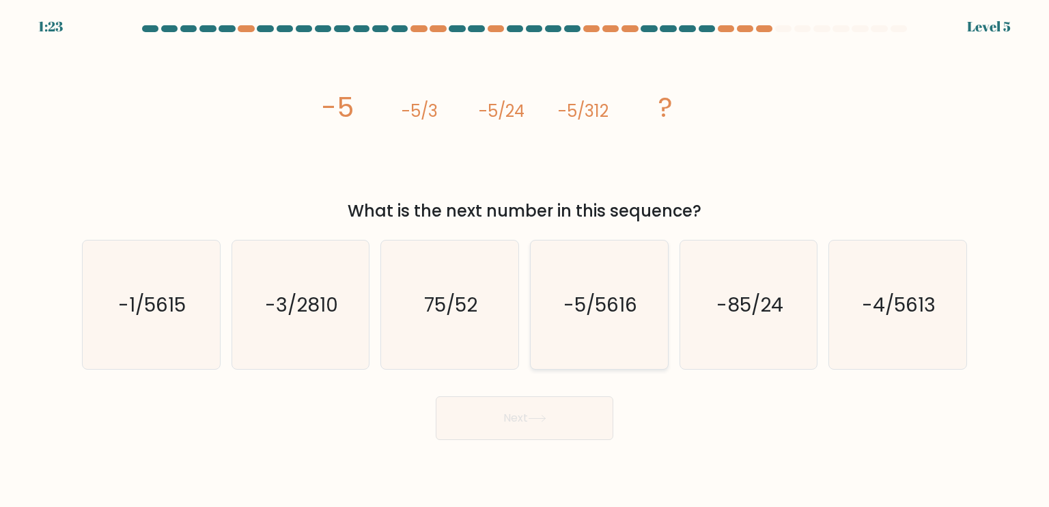
click at [598, 286] on icon "-5/5616" at bounding box center [599, 304] width 128 height 128
click at [525, 260] on input "d. -5/5616" at bounding box center [525, 256] width 1 height 7
radio input "true"
click at [534, 413] on button "Next" at bounding box center [525, 418] width 178 height 44
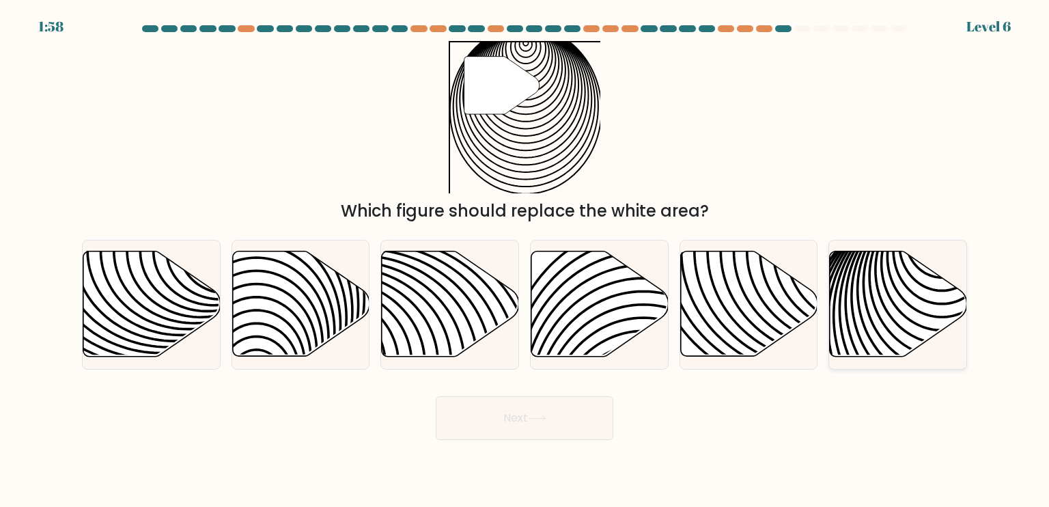
click at [885, 325] on icon at bounding box center [942, 363] width 277 height 277
click at [525, 260] on input "f." at bounding box center [525, 256] width 1 height 7
radio input "true"
click at [885, 325] on icon at bounding box center [941, 362] width 273 height 273
click at [525, 260] on input "f." at bounding box center [525, 256] width 1 height 7
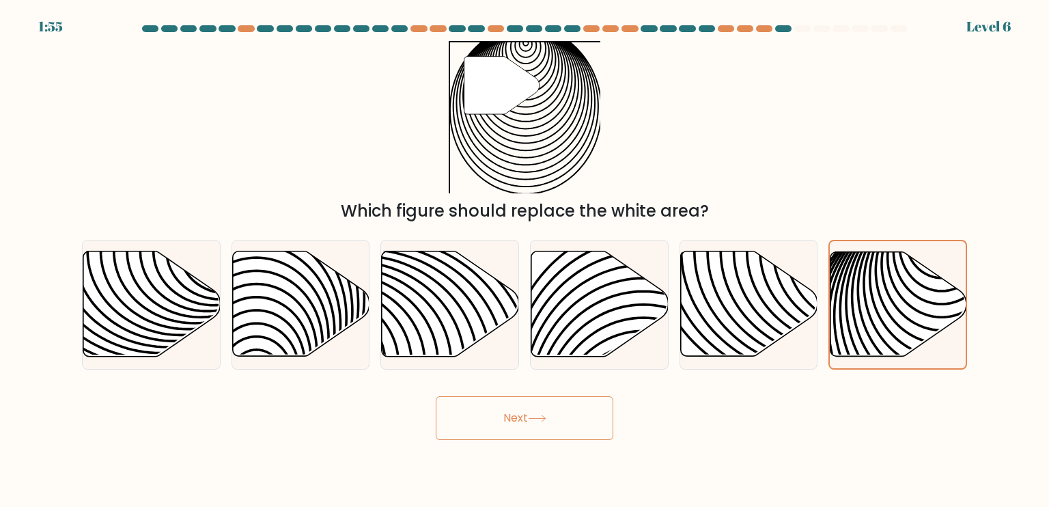
click at [557, 417] on button "Next" at bounding box center [525, 418] width 178 height 44
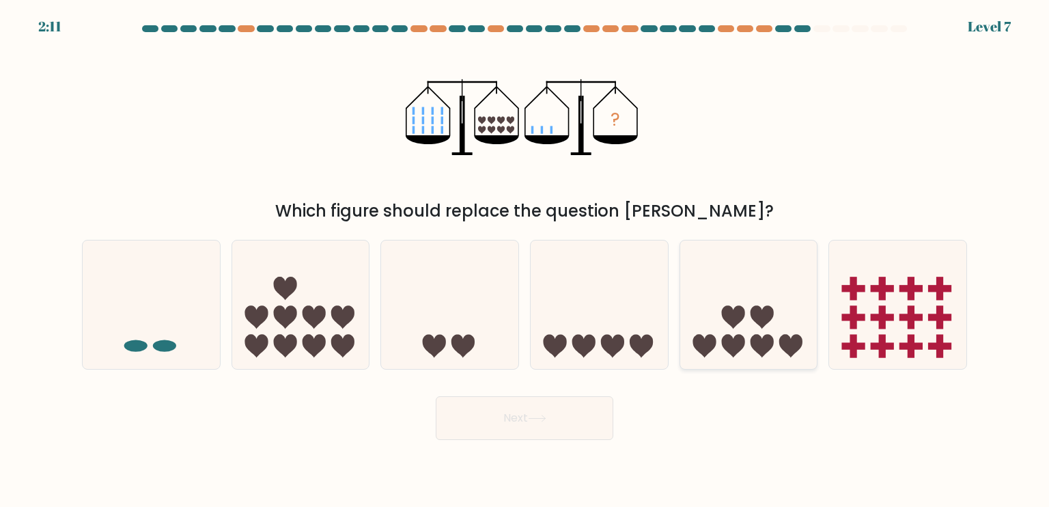
click at [714, 331] on icon at bounding box center [748, 304] width 137 height 113
click at [525, 260] on input "e." at bounding box center [525, 256] width 1 height 7
radio input "true"
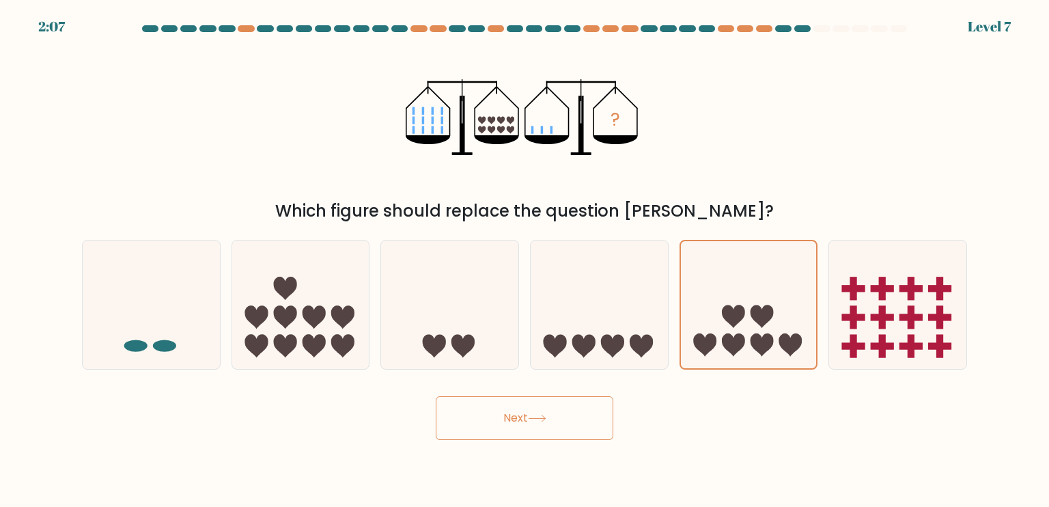
click at [535, 407] on button "Next" at bounding box center [525, 418] width 178 height 44
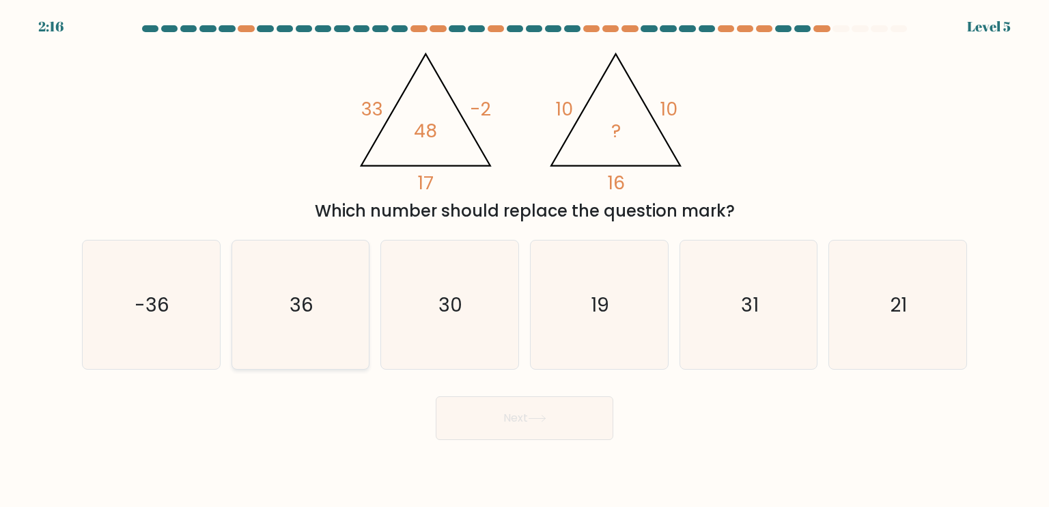
click at [304, 353] on icon "36" at bounding box center [300, 304] width 128 height 128
click at [525, 260] on input "b. 36" at bounding box center [525, 256] width 1 height 7
radio input "true"
click at [591, 415] on button "Next" at bounding box center [525, 418] width 178 height 44
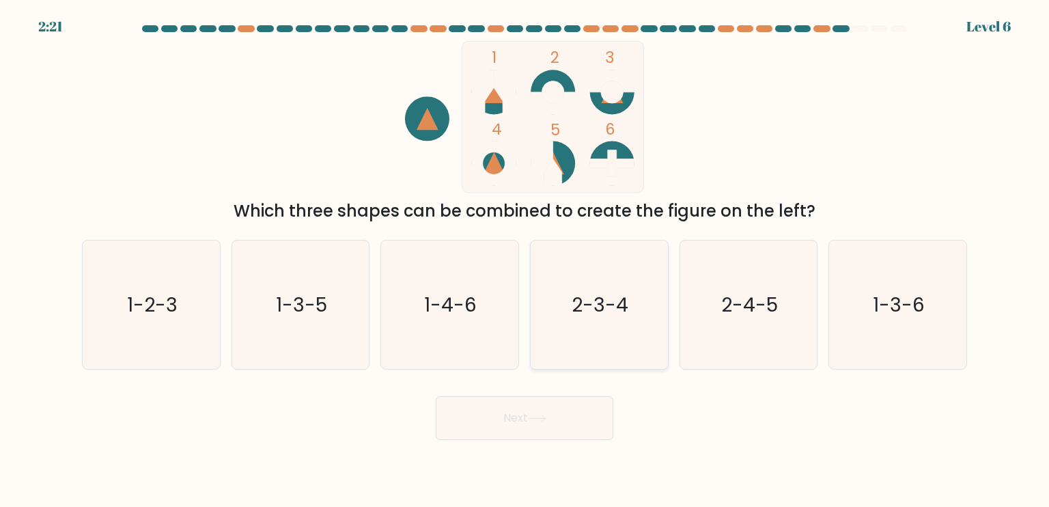
click at [607, 281] on icon "2-3-4" at bounding box center [599, 304] width 128 height 128
click at [525, 260] on input "d. 2-3-4" at bounding box center [525, 256] width 1 height 7
radio input "true"
click at [539, 413] on button "Next" at bounding box center [525, 418] width 178 height 44
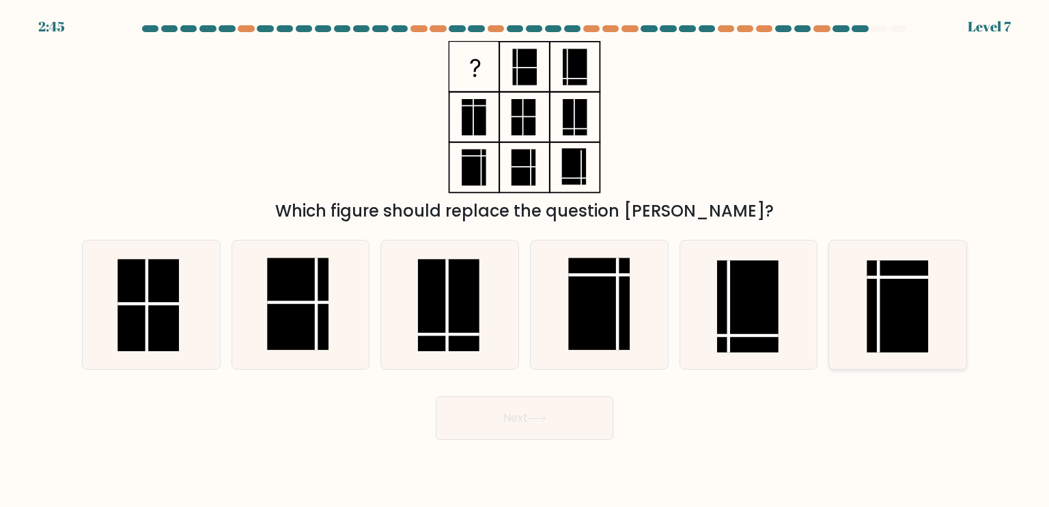
drag, startPoint x: 908, startPoint y: 281, endPoint x: 918, endPoint y: 286, distance: 10.7
click at [918, 286] on rect at bounding box center [897, 306] width 61 height 92
click at [525, 260] on input "f." at bounding box center [525, 256] width 1 height 7
radio input "true"
click at [556, 417] on button "Next" at bounding box center [525, 418] width 178 height 44
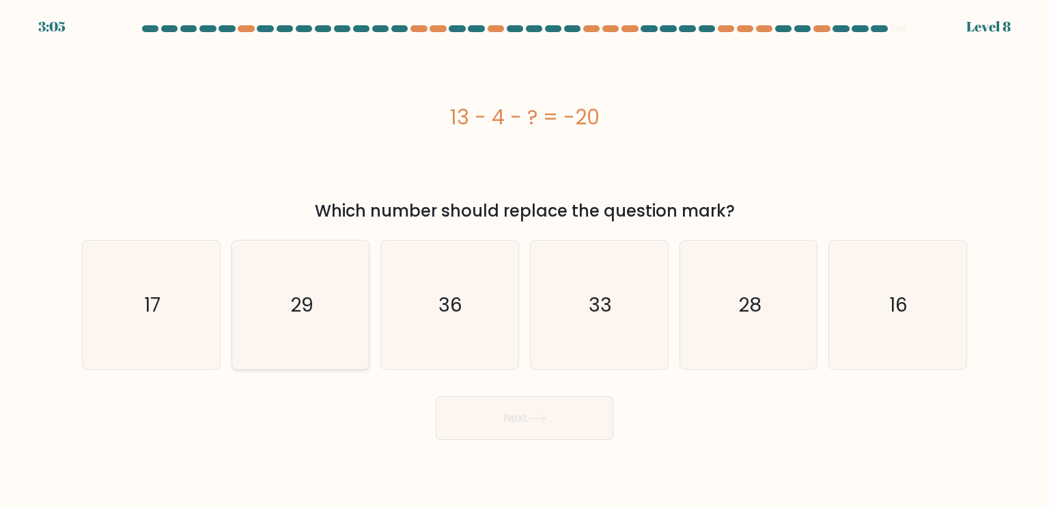
click at [313, 286] on icon "29" at bounding box center [300, 304] width 128 height 128
click at [525, 260] on input "b. 29" at bounding box center [525, 256] width 1 height 7
radio input "true"
click at [566, 420] on button "Next" at bounding box center [525, 418] width 178 height 44
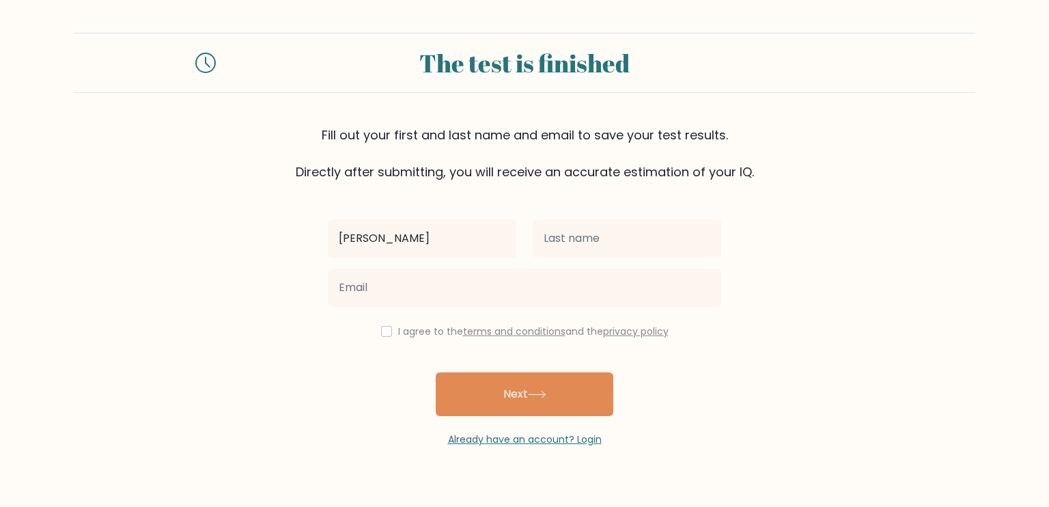
type input "[PERSON_NAME]"
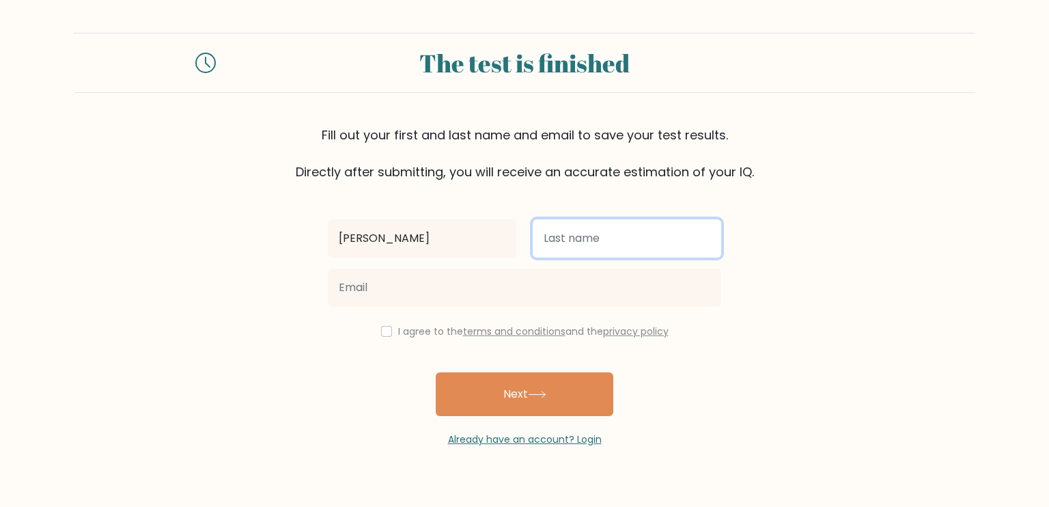
click at [614, 230] on input "text" at bounding box center [627, 238] width 189 height 38
type input "c"
type input "[PERSON_NAME]"
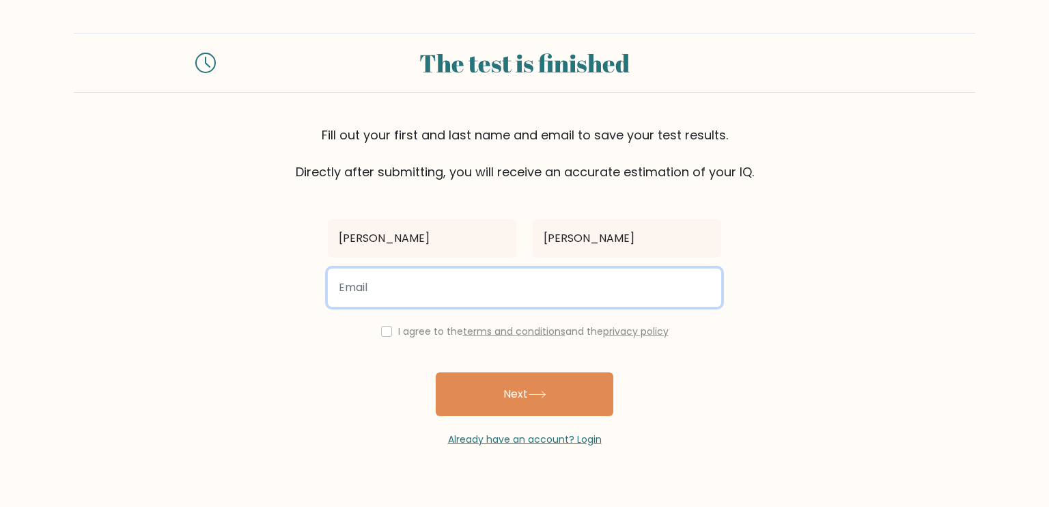
click at [558, 290] on input "email" at bounding box center [524, 287] width 393 height 38
type input "tarunzone28@gmail.com"
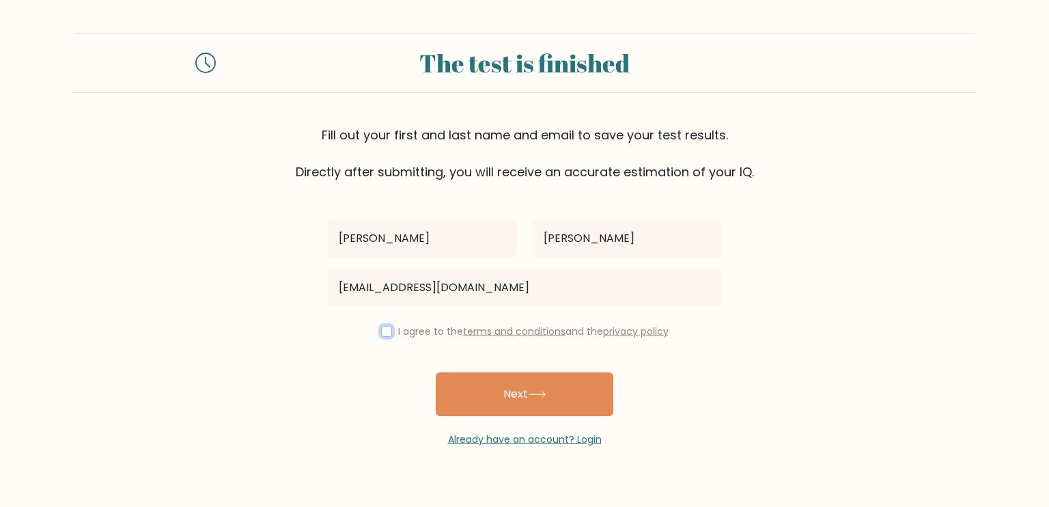
click at [381, 335] on input "checkbox" at bounding box center [386, 331] width 11 height 11
checkbox input "true"
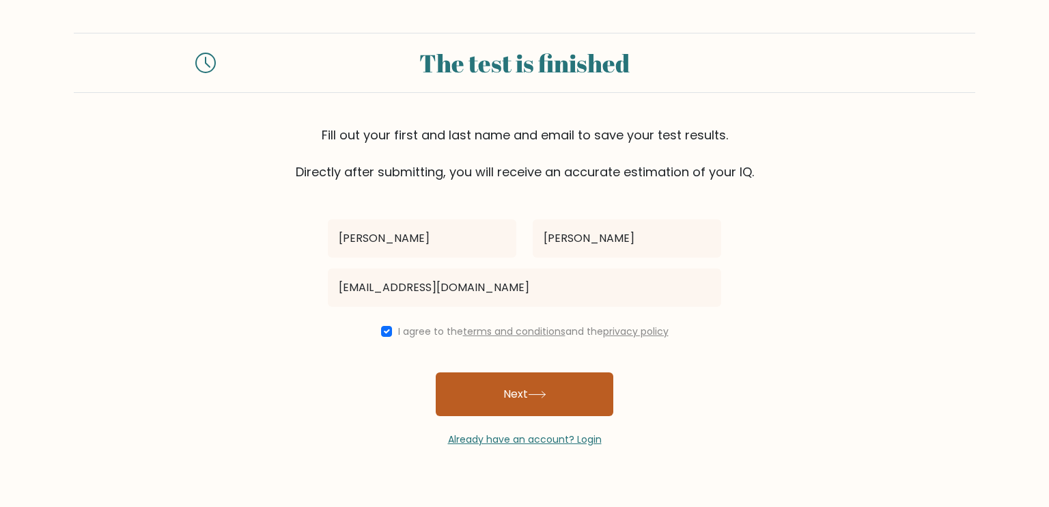
click at [467, 372] on button "Next" at bounding box center [525, 394] width 178 height 44
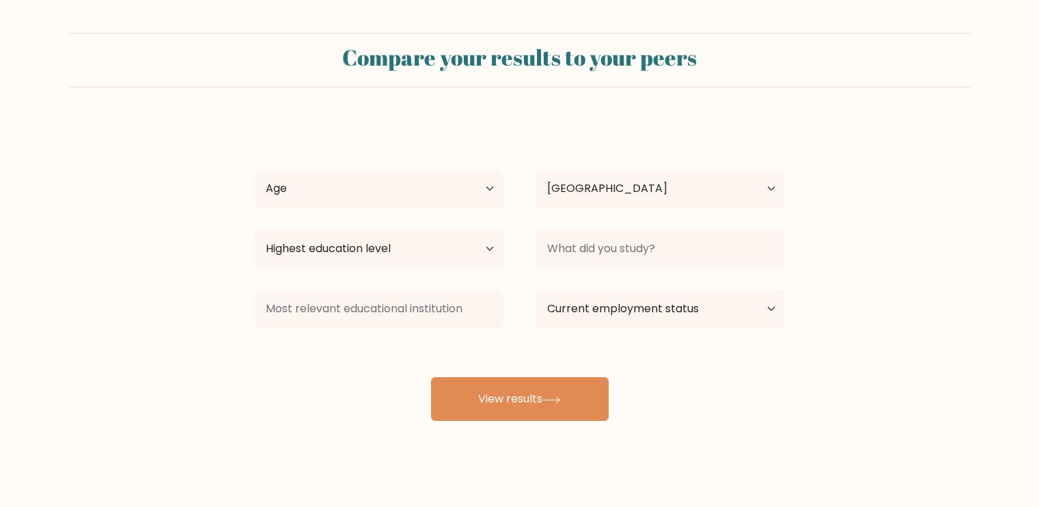
select select "IN"
click at [484, 191] on select "Age Under [DEMOGRAPHIC_DATA] [DEMOGRAPHIC_DATA] [DEMOGRAPHIC_DATA] [DEMOGRAPHIC…" at bounding box center [379, 188] width 249 height 38
select select "min_18"
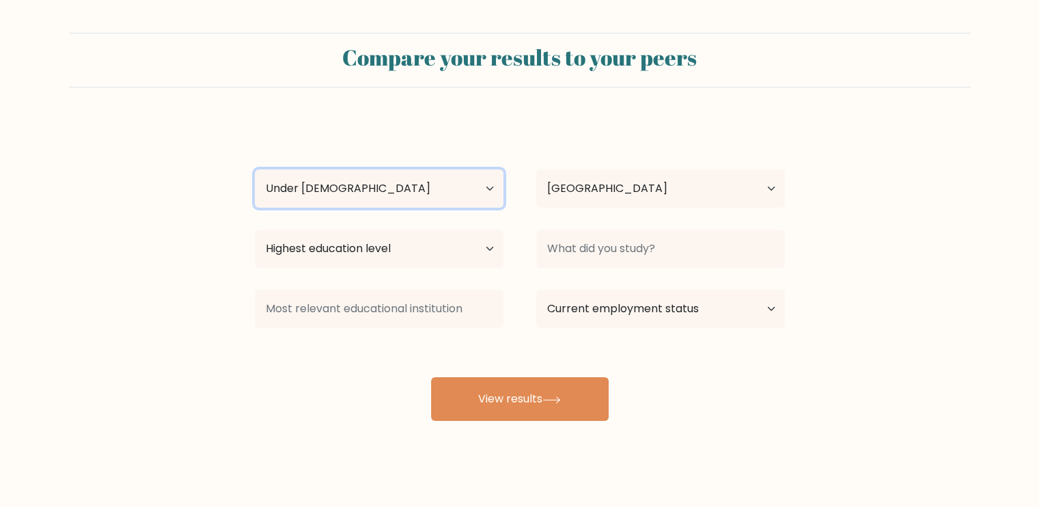
click at [255, 169] on select "Age Under 18 years old 18-24 years old 25-34 years old 35-44 years old 45-54 ye…" at bounding box center [379, 188] width 249 height 38
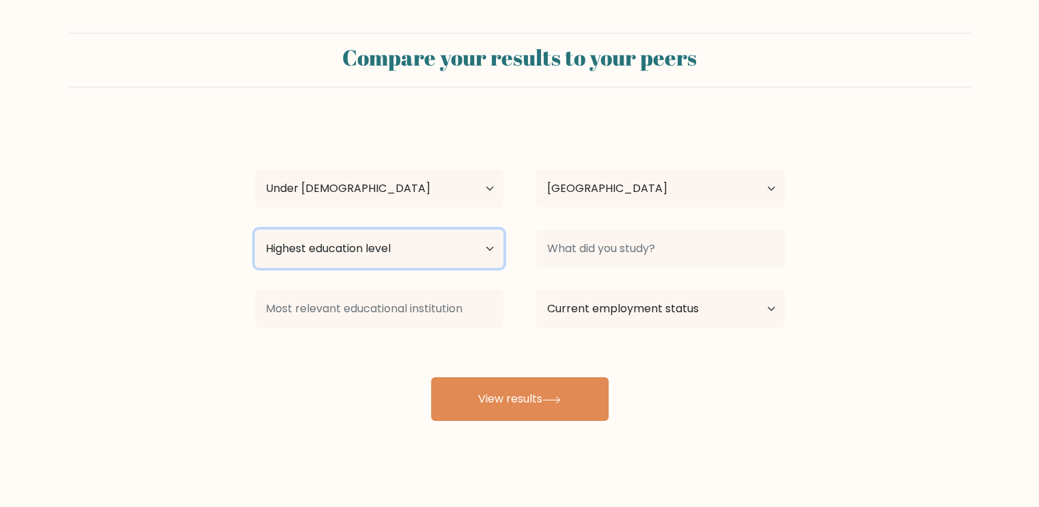
click at [416, 254] on select "Highest education level No schooling Primary Lower Secondary Upper Secondary Oc…" at bounding box center [379, 248] width 249 height 38
select select "upper_secondary"
click at [255, 229] on select "Highest education level No schooling Primary Lower Secondary Upper Secondary Oc…" at bounding box center [379, 248] width 249 height 38
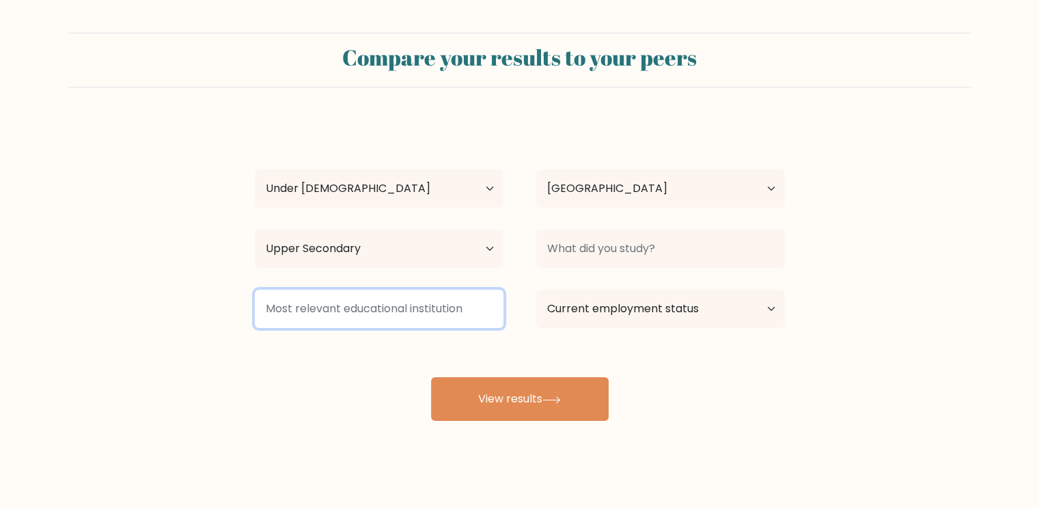
click at [366, 324] on input at bounding box center [379, 309] width 249 height 38
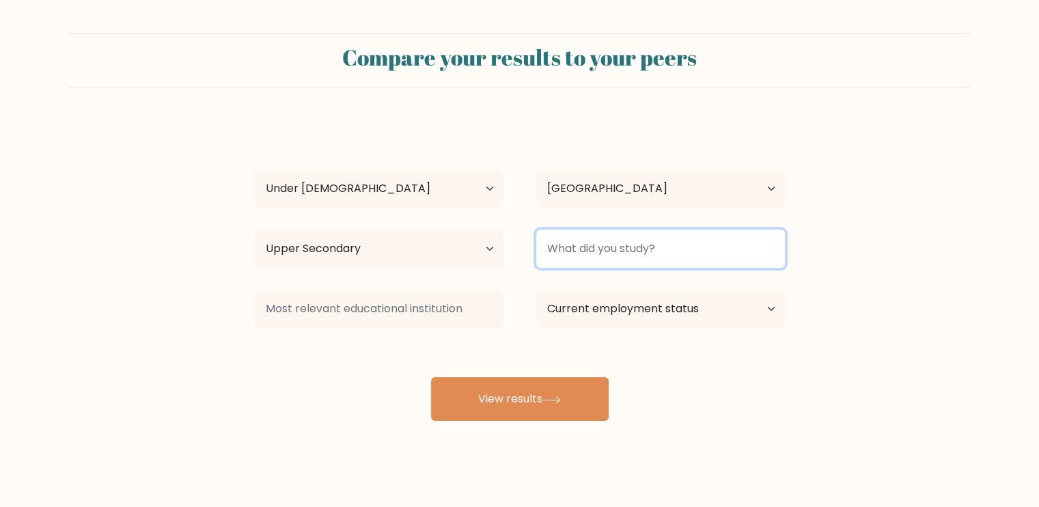
click at [612, 253] on input at bounding box center [660, 248] width 249 height 38
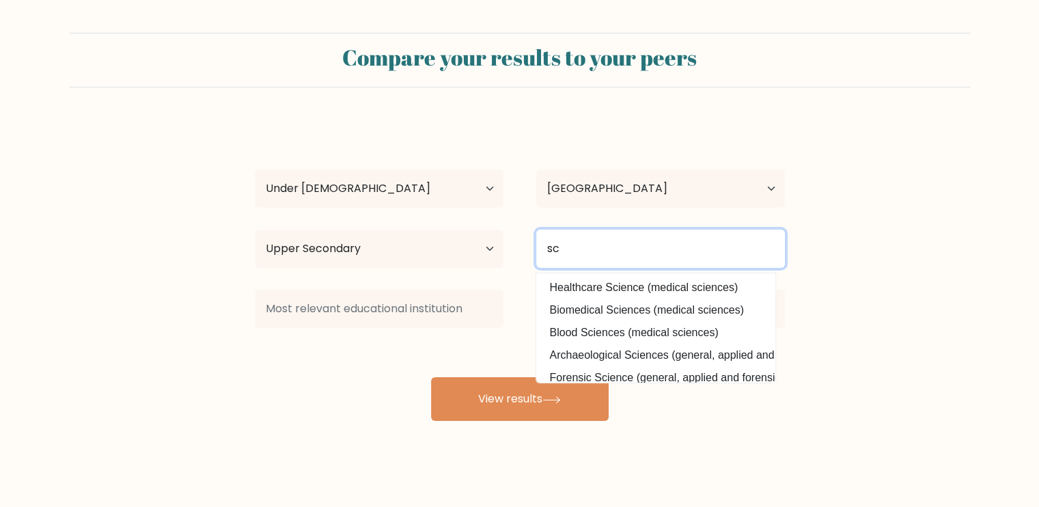
type input "s"
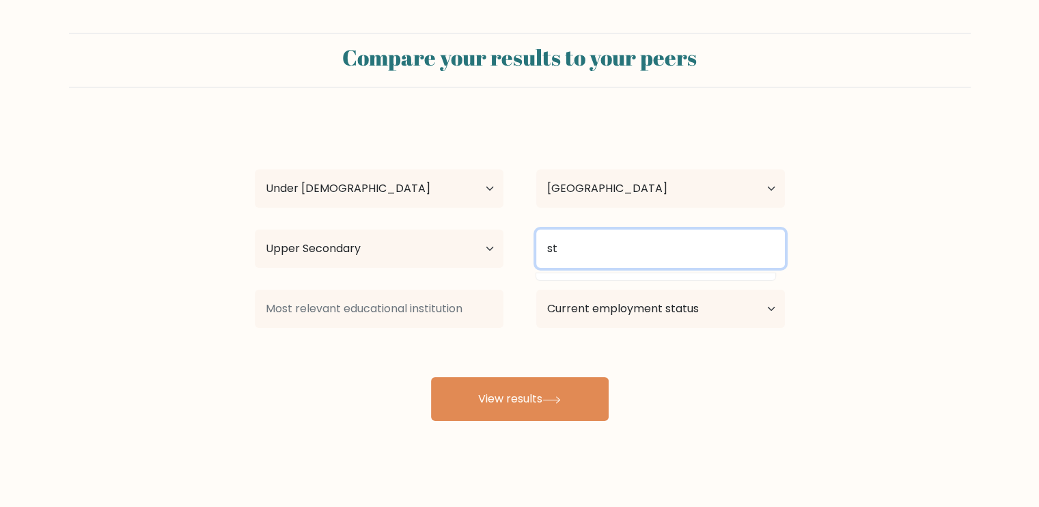
type input "s"
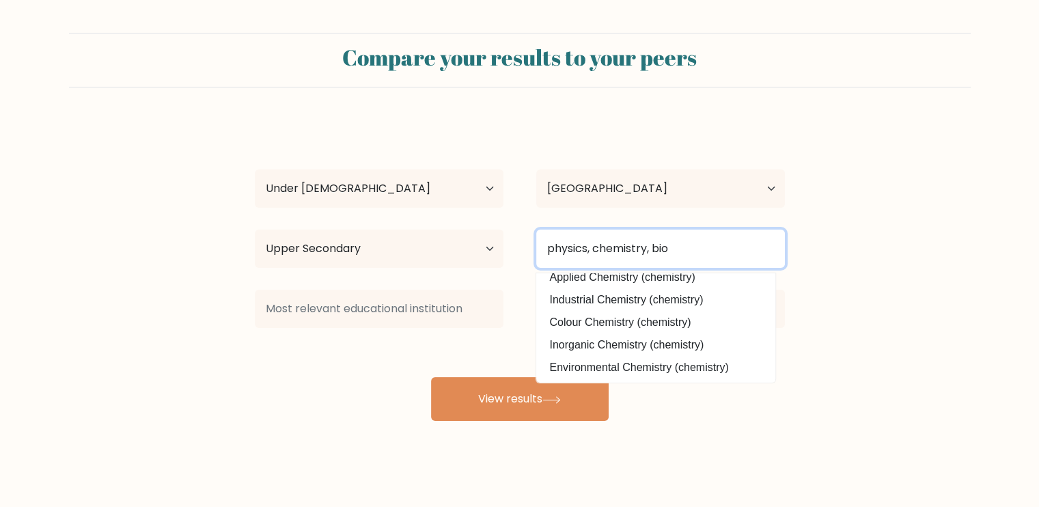
scroll to position [11, 0]
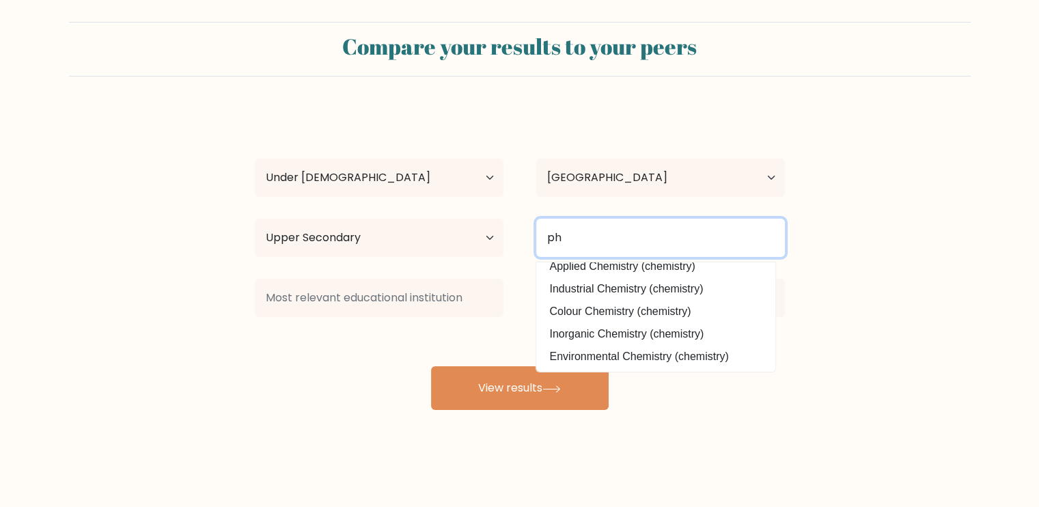
type input "p"
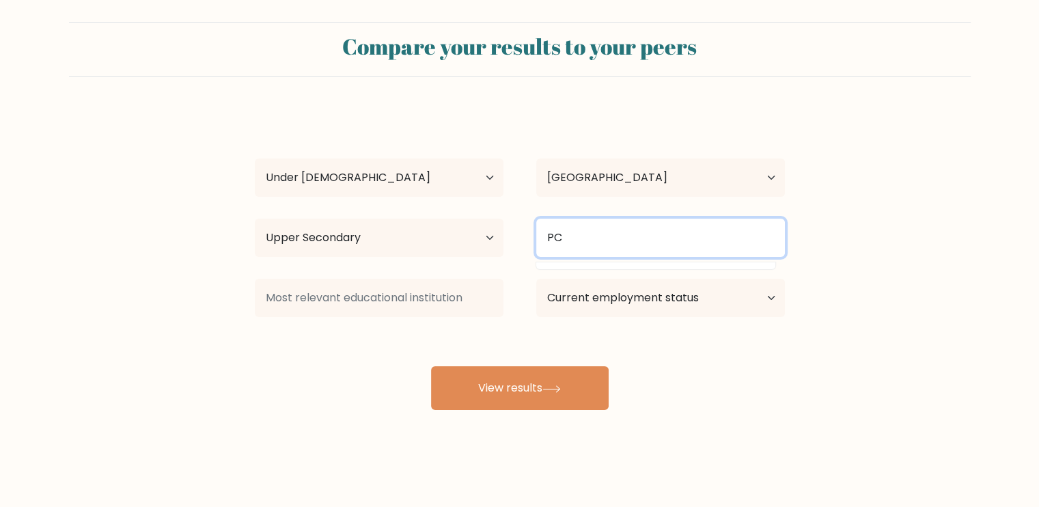
type input "P"
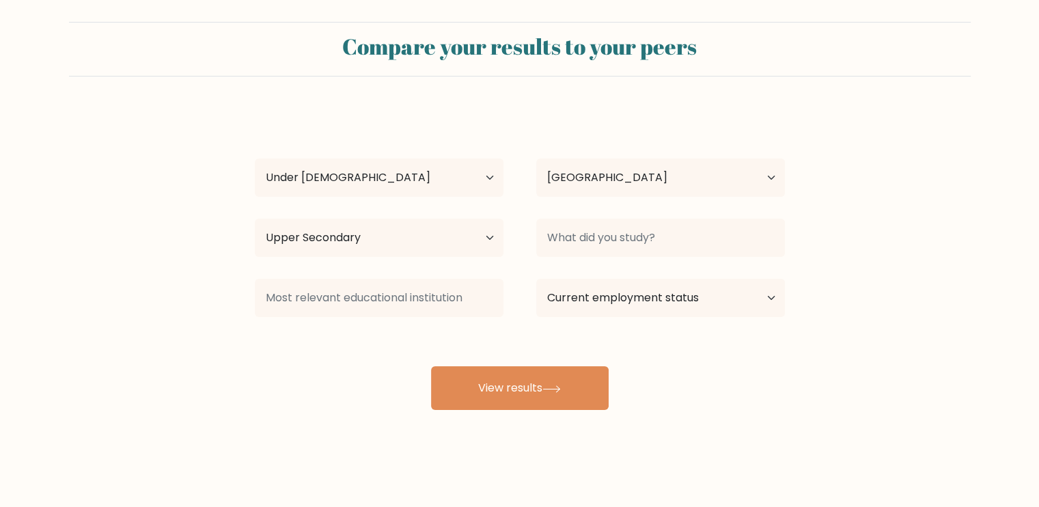
click at [708, 267] on div "mayank vishwkarma Age Under 18 years old 18-24 years old 25-34 years old 35-44 …" at bounding box center [520, 259] width 546 height 301
click at [695, 300] on select "Current employment status Employed Student Retired Other / prefer not to answer" at bounding box center [660, 298] width 249 height 38
select select "student"
click at [536, 279] on select "Current employment status Employed Student Retired Other / prefer not to answer" at bounding box center [660, 298] width 249 height 38
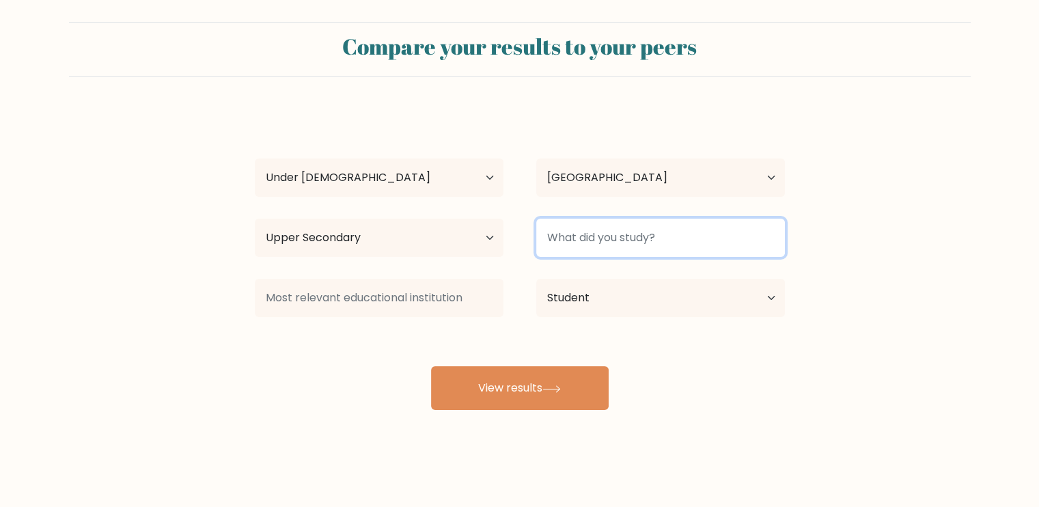
click at [617, 229] on input at bounding box center [660, 238] width 249 height 38
type input "s"
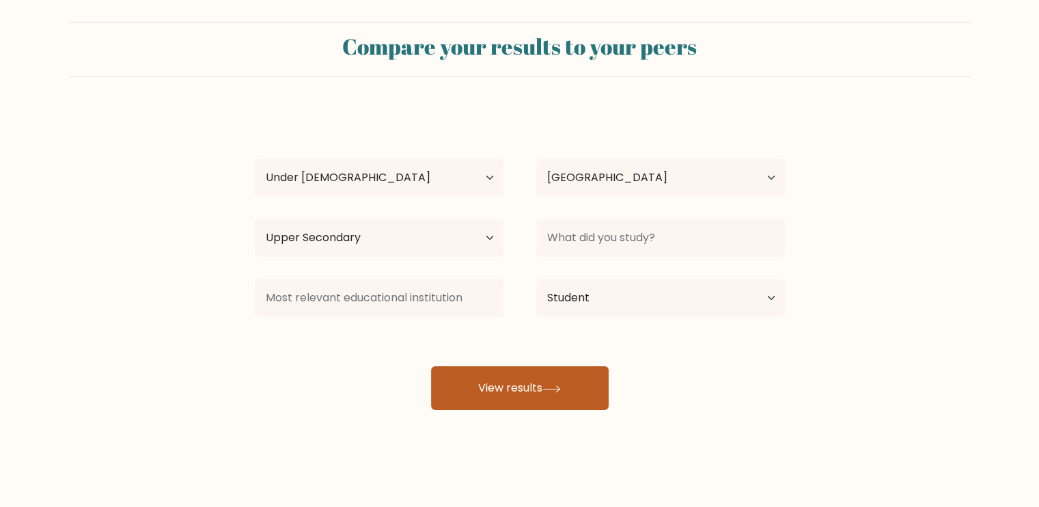
click at [576, 376] on button "View results" at bounding box center [520, 388] width 178 height 44
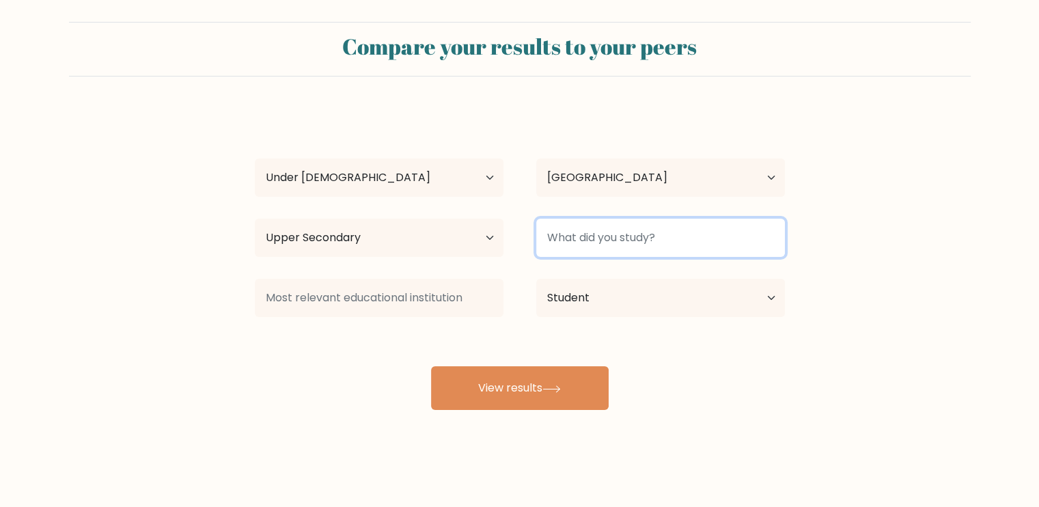
click at [635, 245] on input at bounding box center [660, 238] width 249 height 38
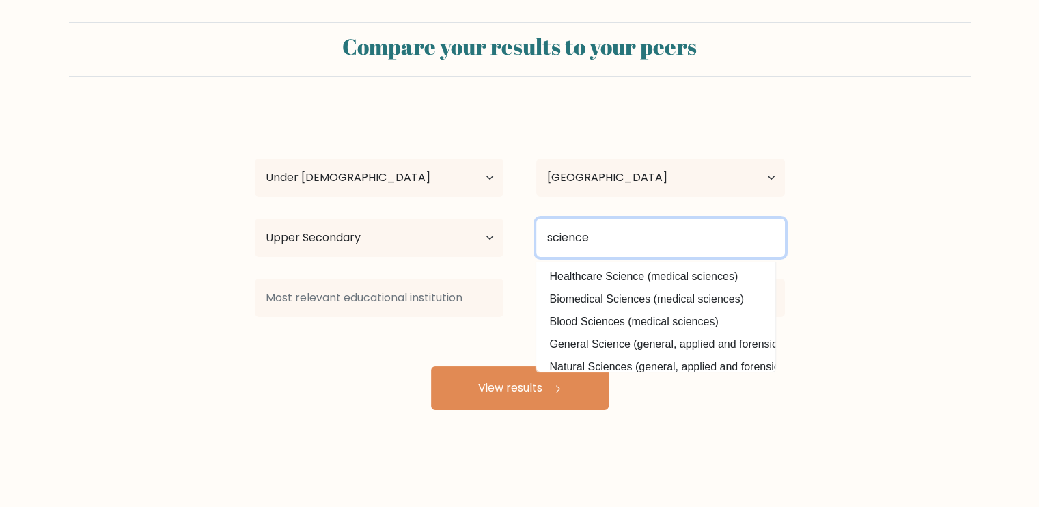
click at [645, 245] on input "science" at bounding box center [660, 238] width 249 height 38
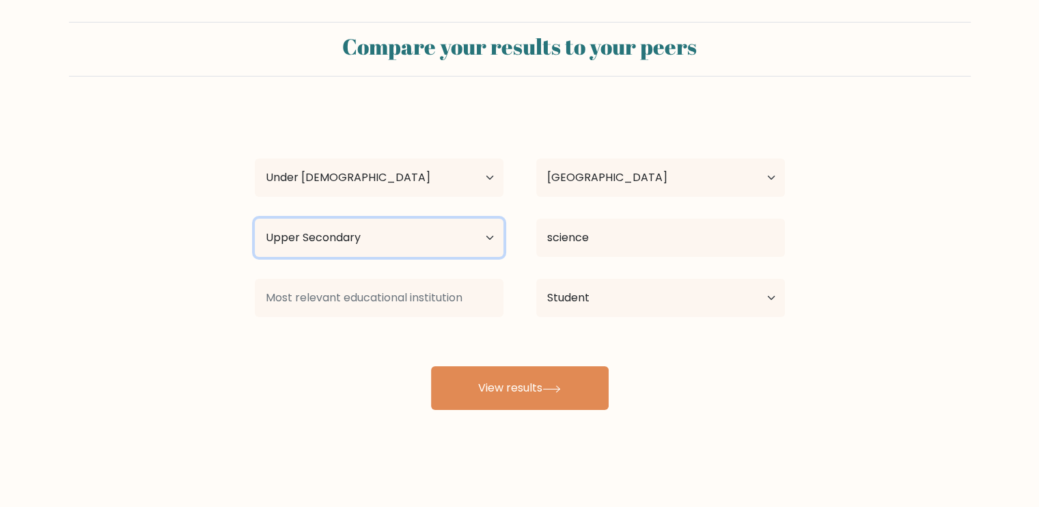
click at [454, 245] on select "Highest education level No schooling Primary Lower Secondary Upper Secondary Oc…" at bounding box center [379, 238] width 249 height 38
click at [512, 241] on div "Highest education level No schooling Primary Lower Secondary Upper Secondary Oc…" at bounding box center [378, 237] width 281 height 49
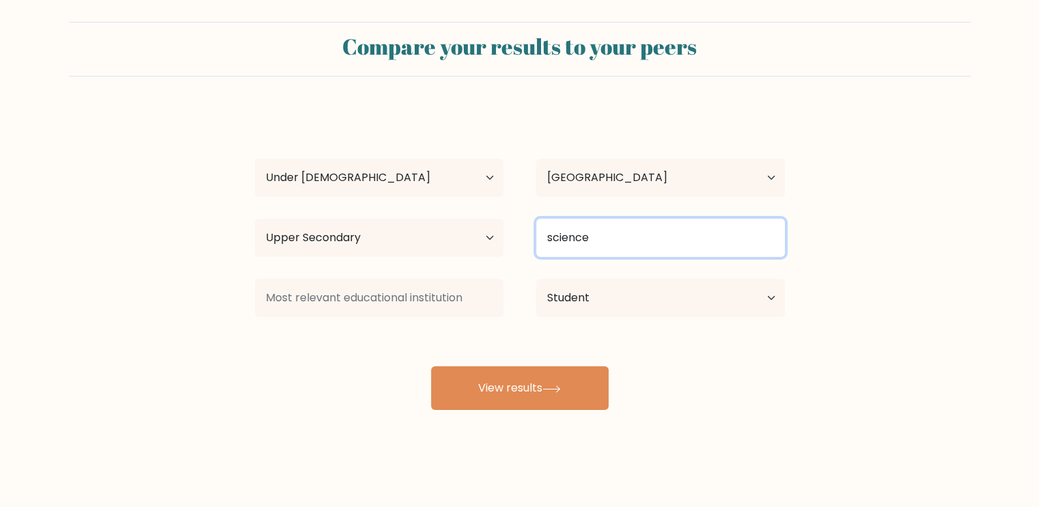
click at [623, 232] on input "science" at bounding box center [660, 238] width 249 height 38
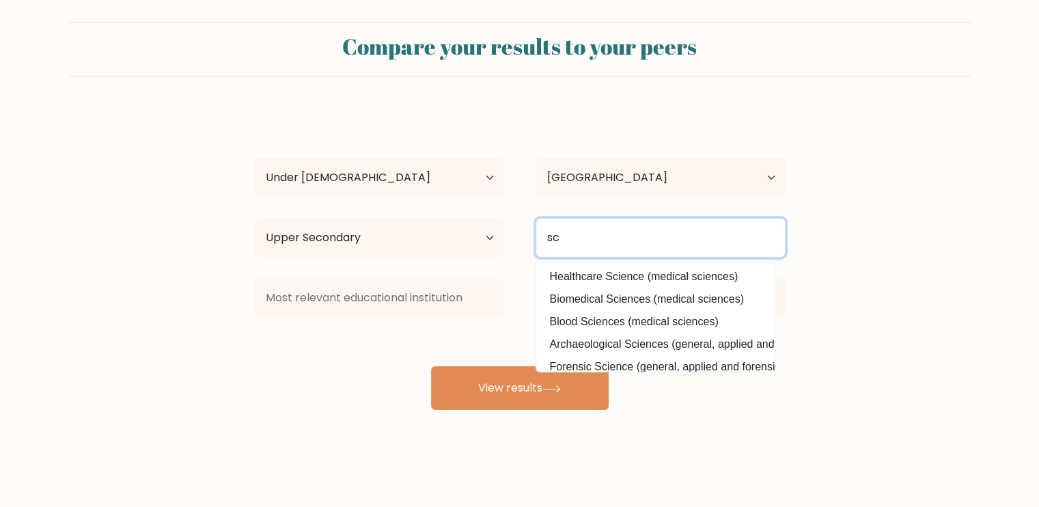
type input "s"
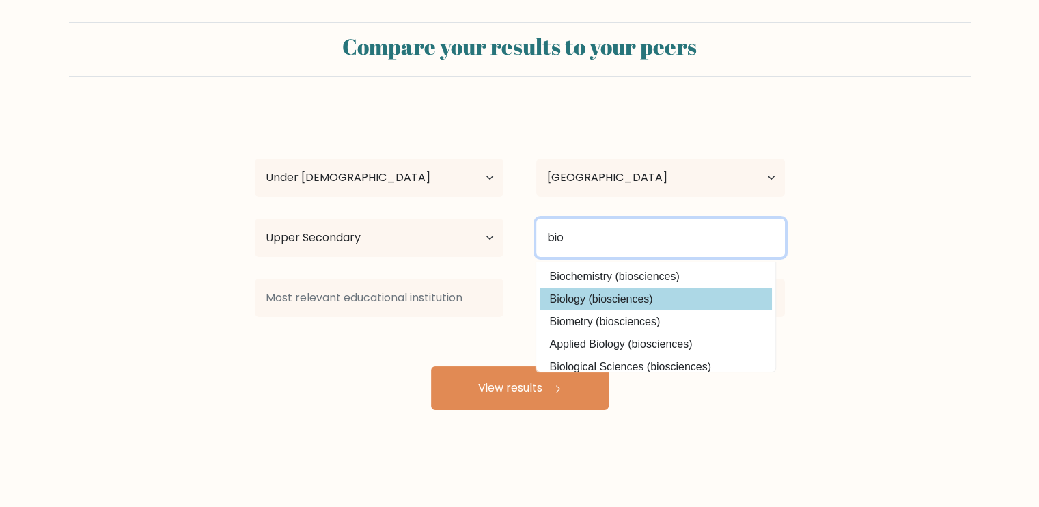
type input "bio"
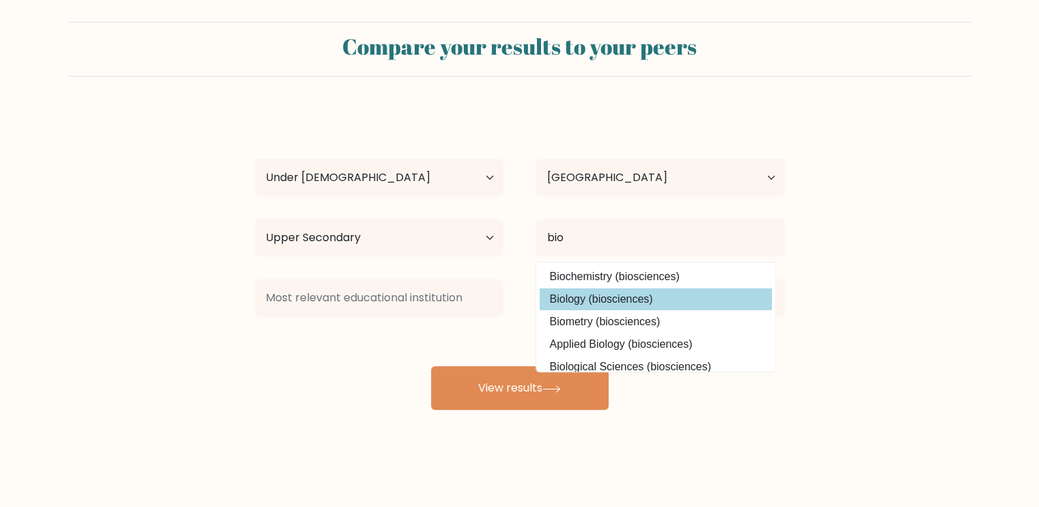
click at [652, 297] on div "mayank vishwkarma Age Under 18 years old 18-24 years old 25-34 years old 35-44 …" at bounding box center [520, 259] width 546 height 301
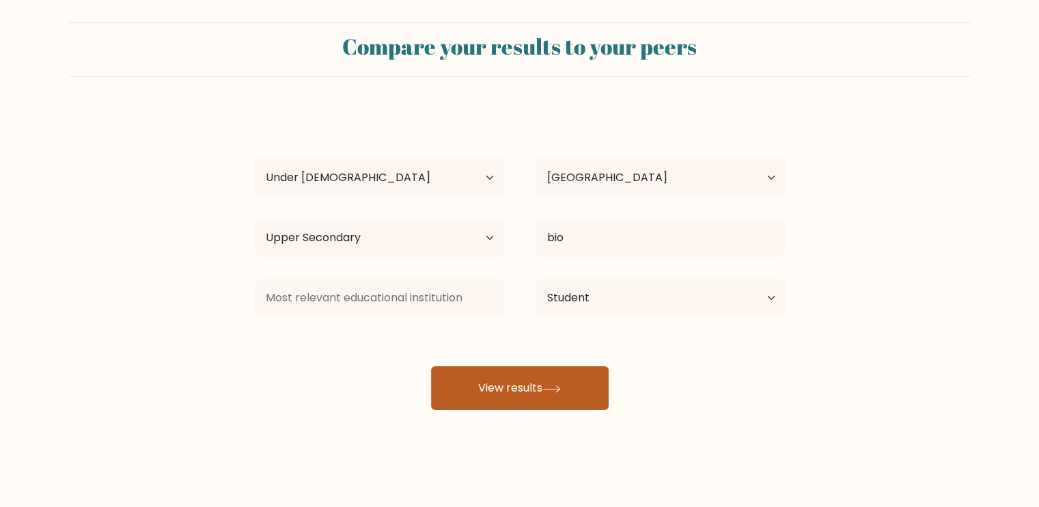
click at [504, 395] on button "View results" at bounding box center [520, 388] width 178 height 44
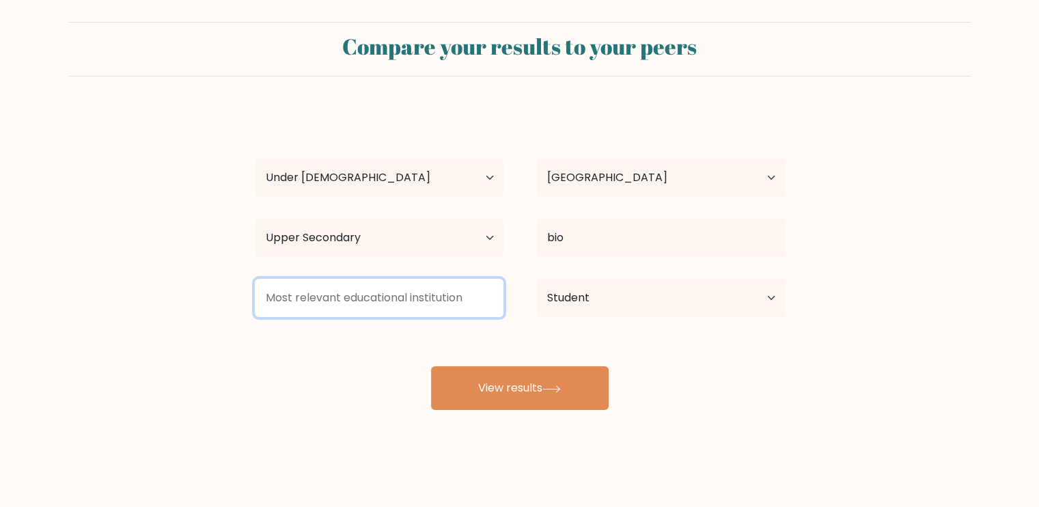
click at [417, 309] on input at bounding box center [379, 298] width 249 height 38
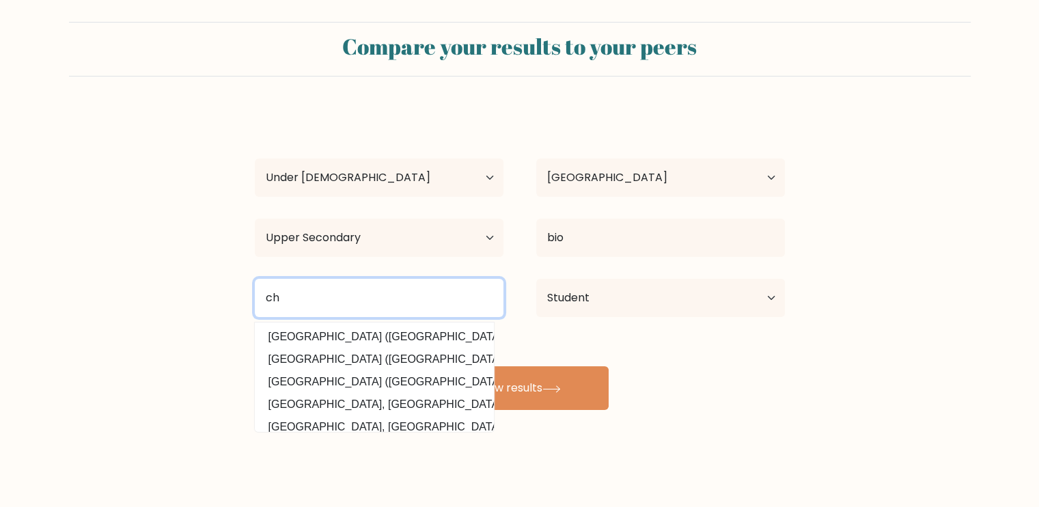
type input "c"
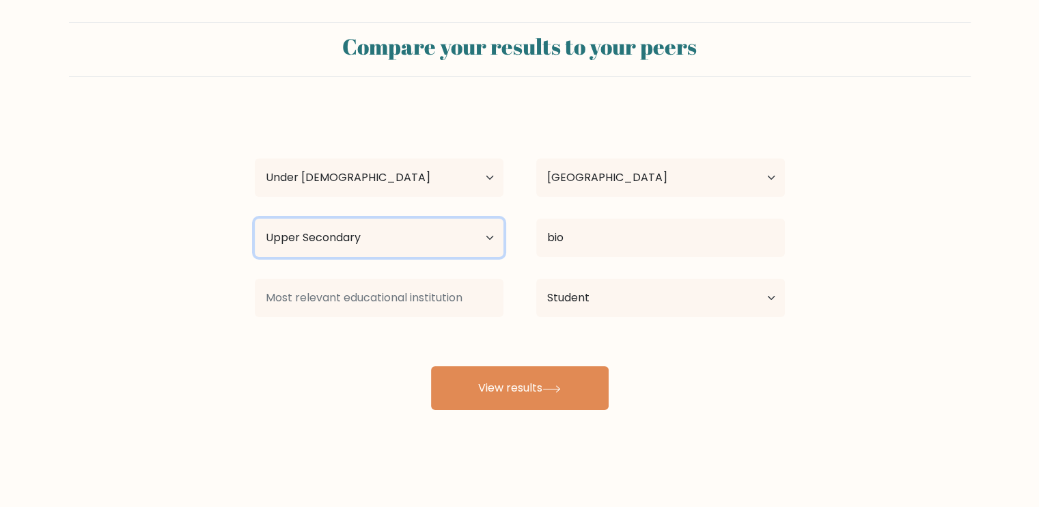
click at [425, 232] on select "Highest education level No schooling Primary Lower Secondary Upper Secondary Oc…" at bounding box center [379, 238] width 249 height 38
select select "lower_secondary"
click at [255, 219] on select "Highest education level No schooling Primary Lower Secondary Upper Secondary Oc…" at bounding box center [379, 238] width 249 height 38
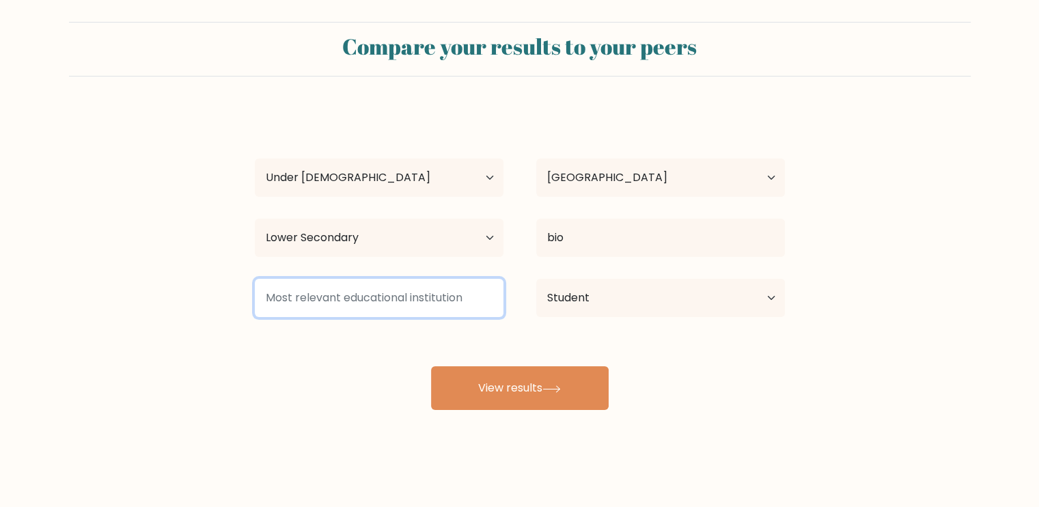
click at [417, 289] on input at bounding box center [379, 298] width 249 height 38
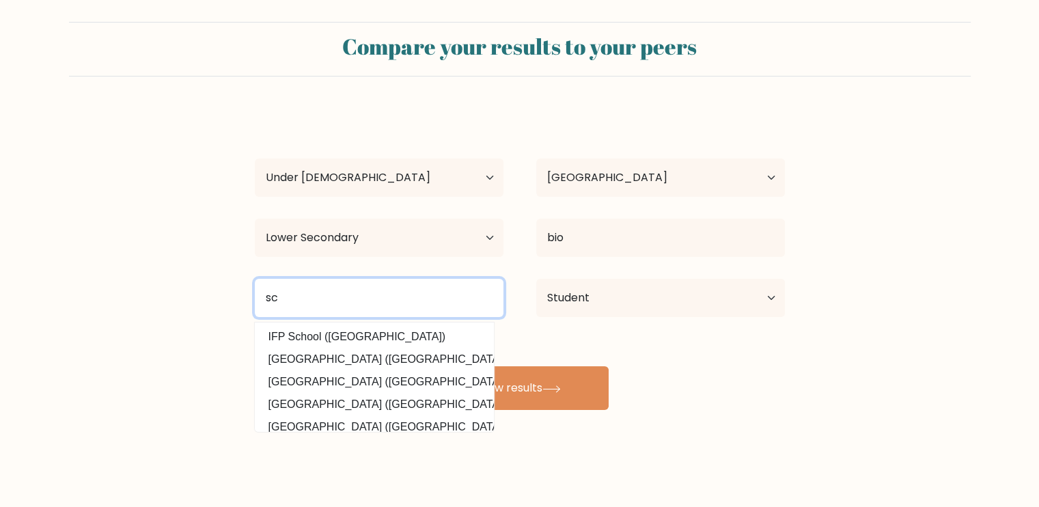
type input "s"
click at [438, 304] on input "govt secondary school india" at bounding box center [379, 298] width 249 height 38
type input "g"
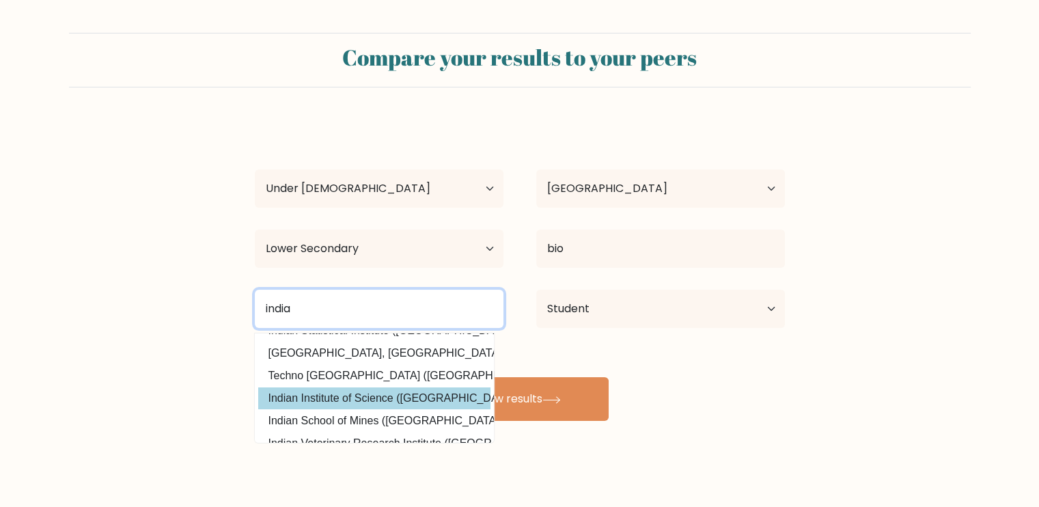
scroll to position [53, 0]
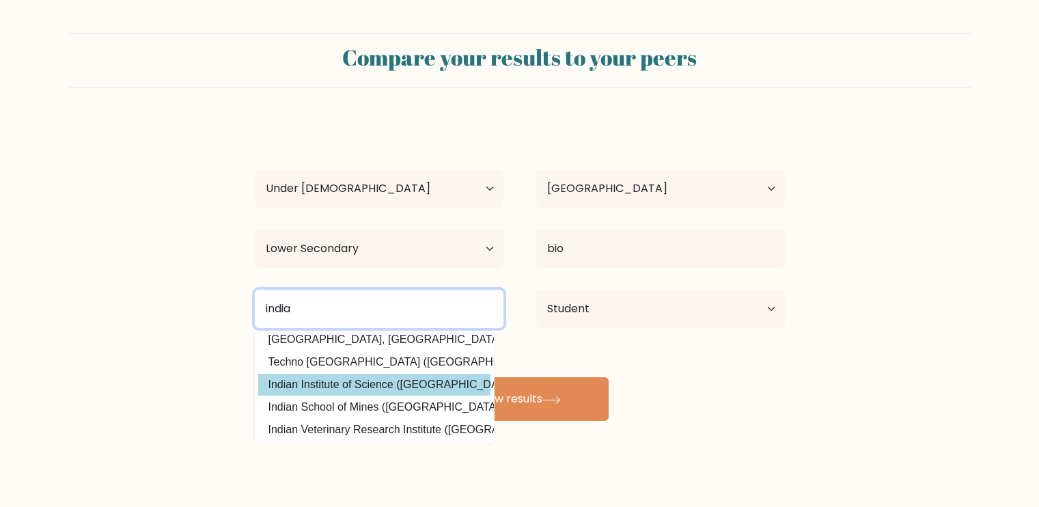
type input "india"
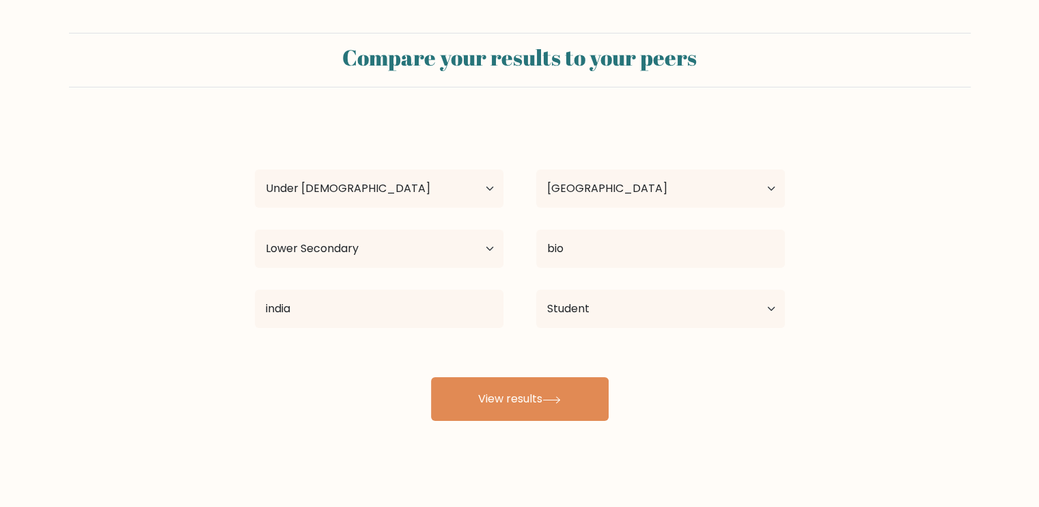
click at [369, 390] on div "mayank vishwkarma Age Under 18 years old 18-24 years old 25-34 years old 35-44 …" at bounding box center [520, 270] width 546 height 301
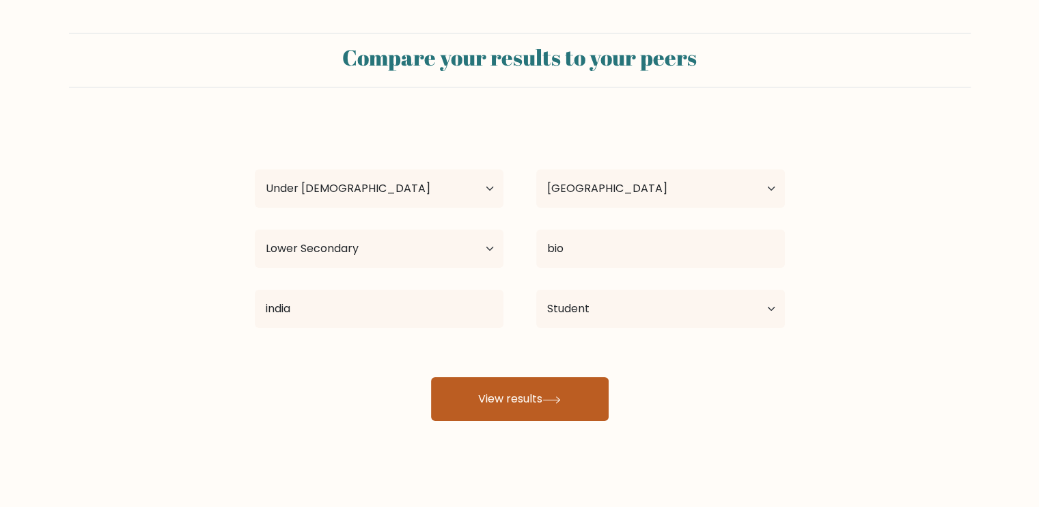
click at [484, 409] on button "View results" at bounding box center [520, 399] width 178 height 44
